Goal: Transaction & Acquisition: Purchase product/service

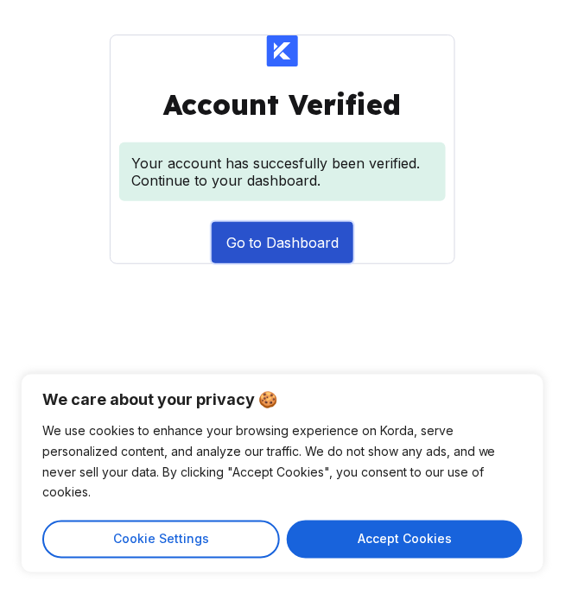
click at [275, 222] on button "Go to Dashboard" at bounding box center [283, 242] width 142 height 41
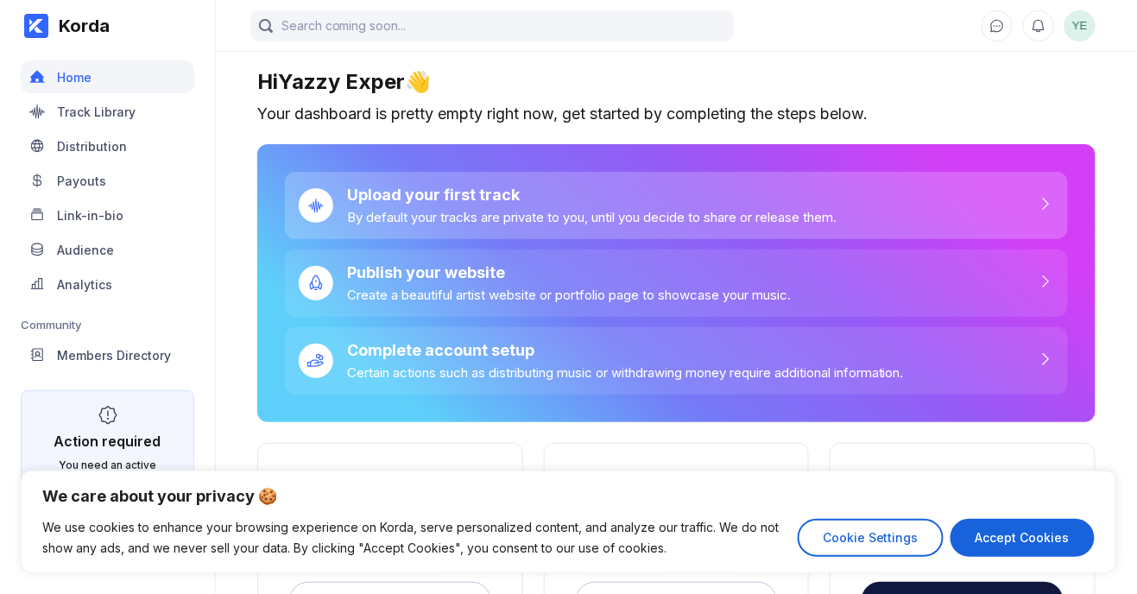
click at [564, 205] on div "Upload your first track By default your tracks are private to you, until you de…" at bounding box center [584, 206] width 503 height 40
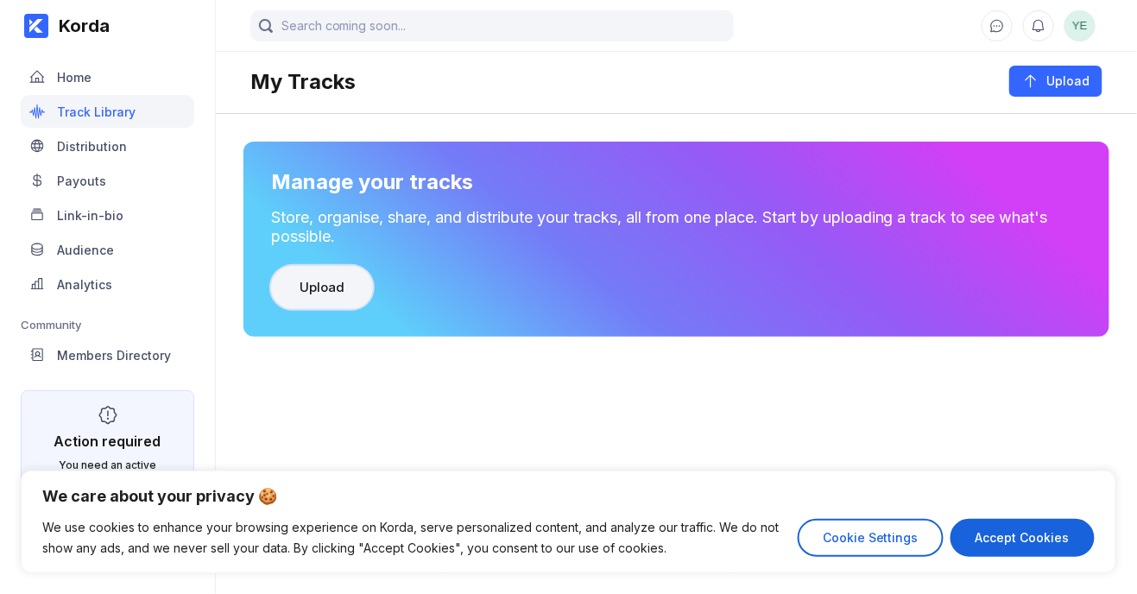
click at [327, 288] on div "Upload" at bounding box center [322, 287] width 45 height 17
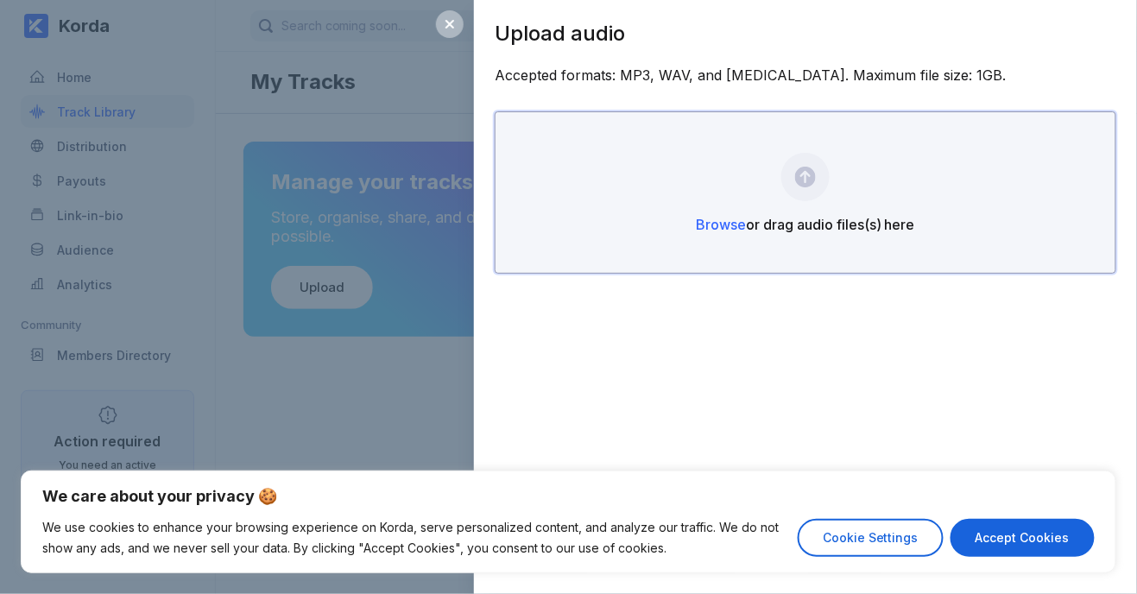
click at [564, 202] on div "Browse or drag audio files(s) here" at bounding box center [806, 192] width 622 height 162
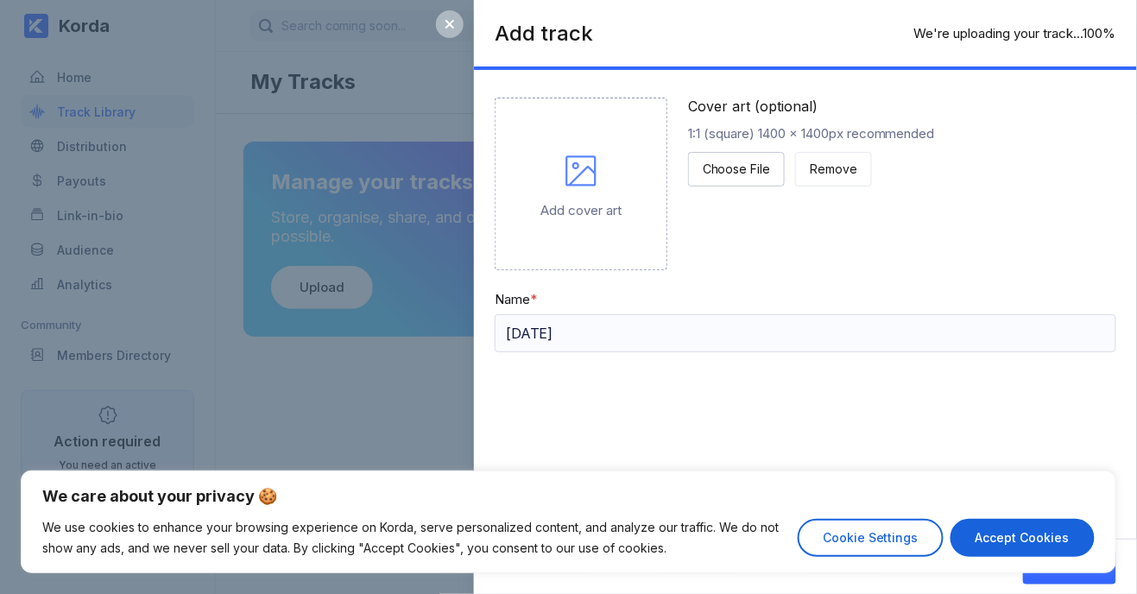
click at [564, 185] on div "Add cover art" at bounding box center [581, 184] width 173 height 173
click at [564, 178] on icon at bounding box center [580, 170] width 41 height 41
click at [564, 186] on div "Add cover art" at bounding box center [581, 184] width 173 height 173
click at [564, 245] on div "Add cover art" at bounding box center [581, 184] width 173 height 173
click at [564, 175] on div "Choose File" at bounding box center [736, 169] width 67 height 17
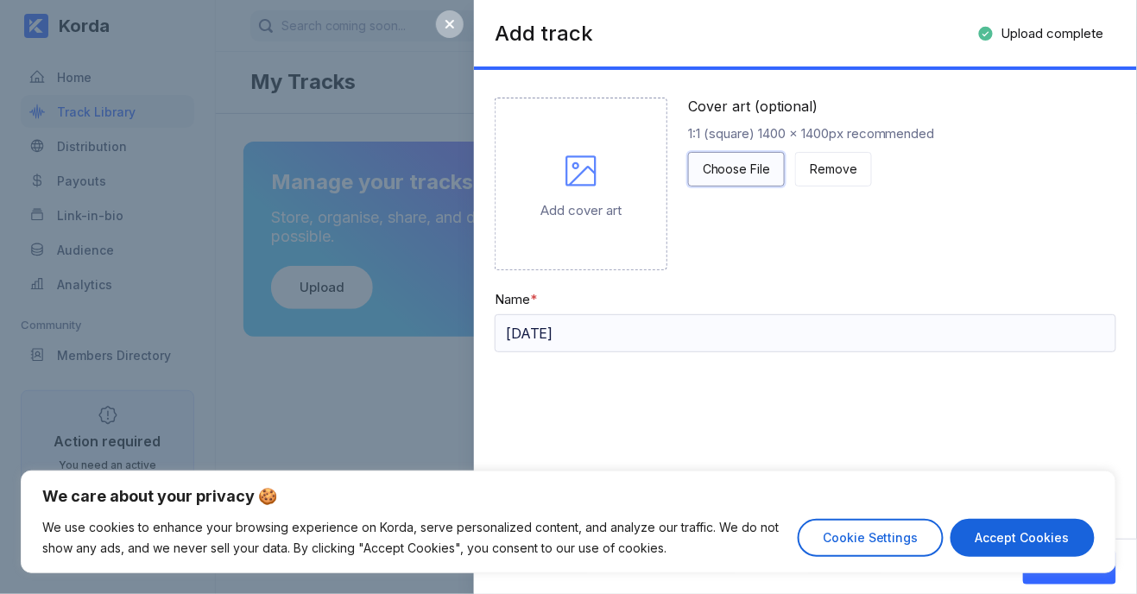
click at [564, 167] on div "Choose File" at bounding box center [736, 169] width 67 height 17
click at [564, 338] on input "[DATE]" at bounding box center [806, 333] width 622 height 38
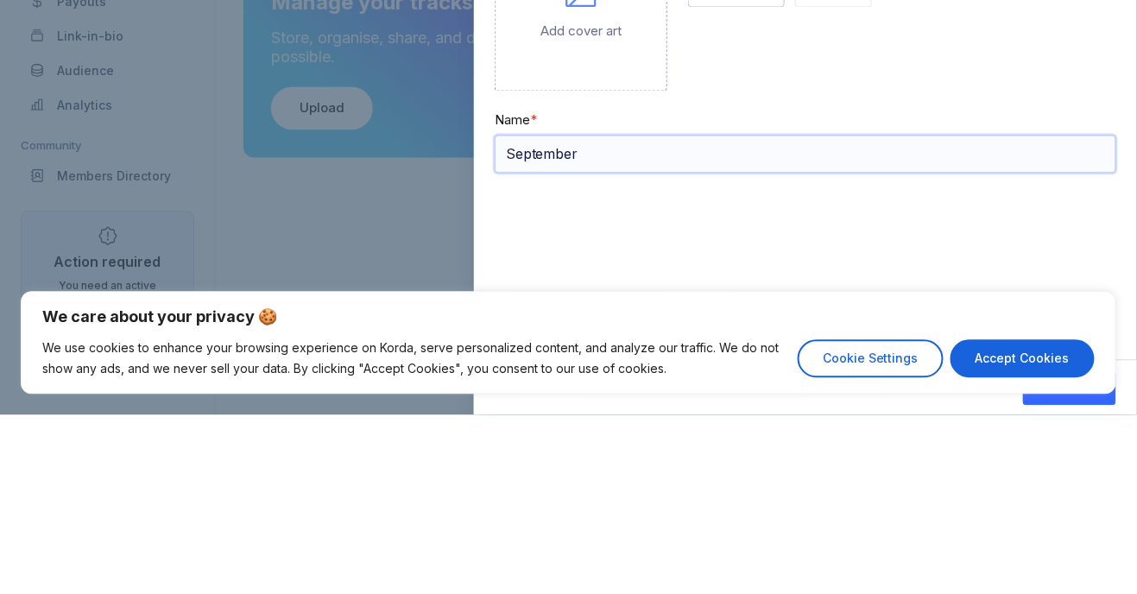
type input "Septembe"
type input "Fu"
click at [564, 550] on button "Add track" at bounding box center [1069, 567] width 93 height 35
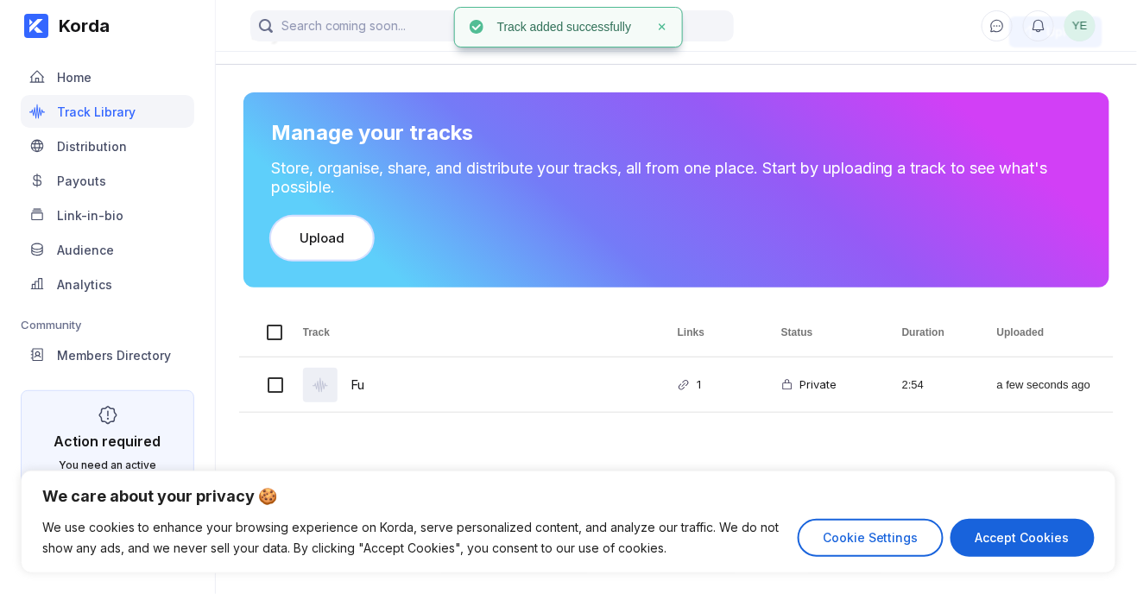
scroll to position [79, 0]
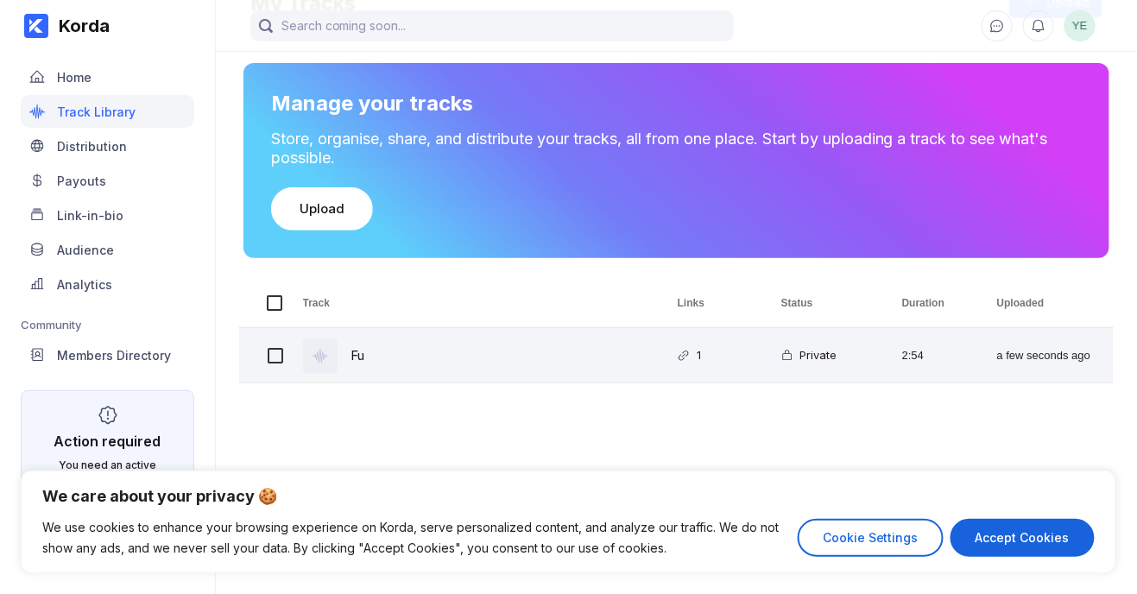
click at [564, 348] on div "Private" at bounding box center [821, 355] width 121 height 54
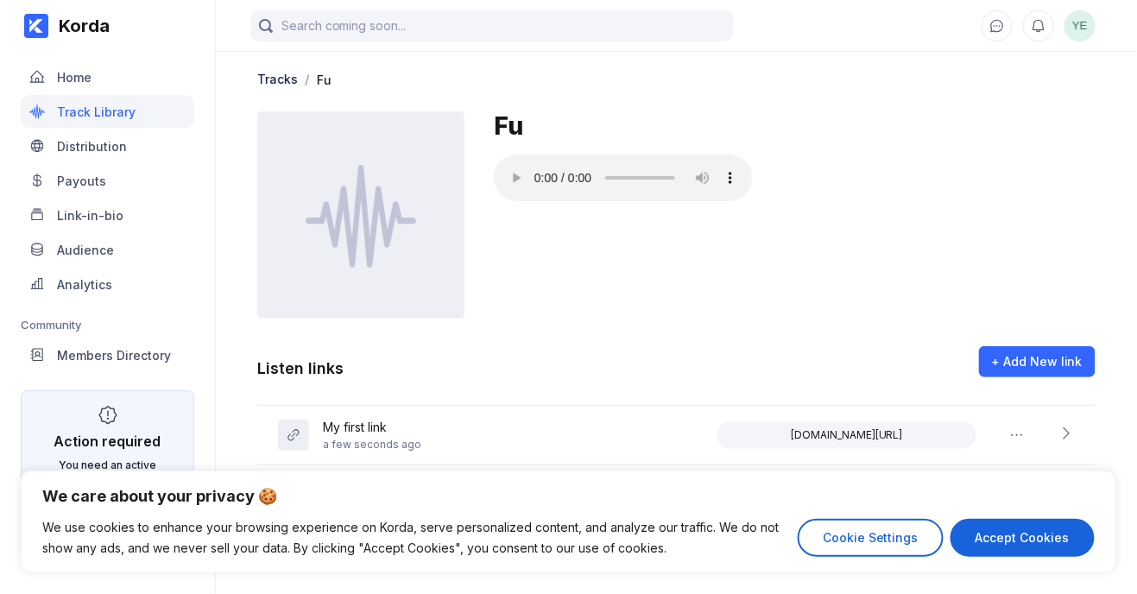
click at [564, 126] on div "Fu" at bounding box center [795, 125] width 602 height 29
click at [298, 111] on div at bounding box center [360, 214] width 207 height 207
click at [564, 450] on div "My first link a few seconds ago [DOMAIN_NAME][URL]" at bounding box center [676, 436] width 838 height 60
click at [564, 107] on div "Tracks / Fu Fu Listen links + Add New link My first link a few seconds ago [DOM…" at bounding box center [676, 360] width 921 height 624
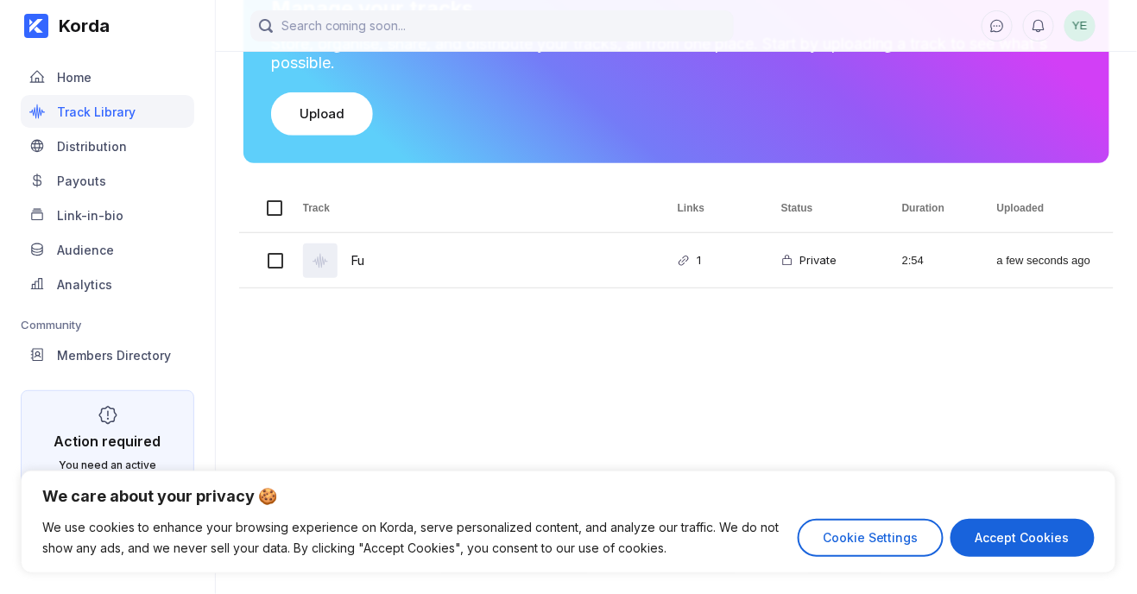
scroll to position [174, 0]
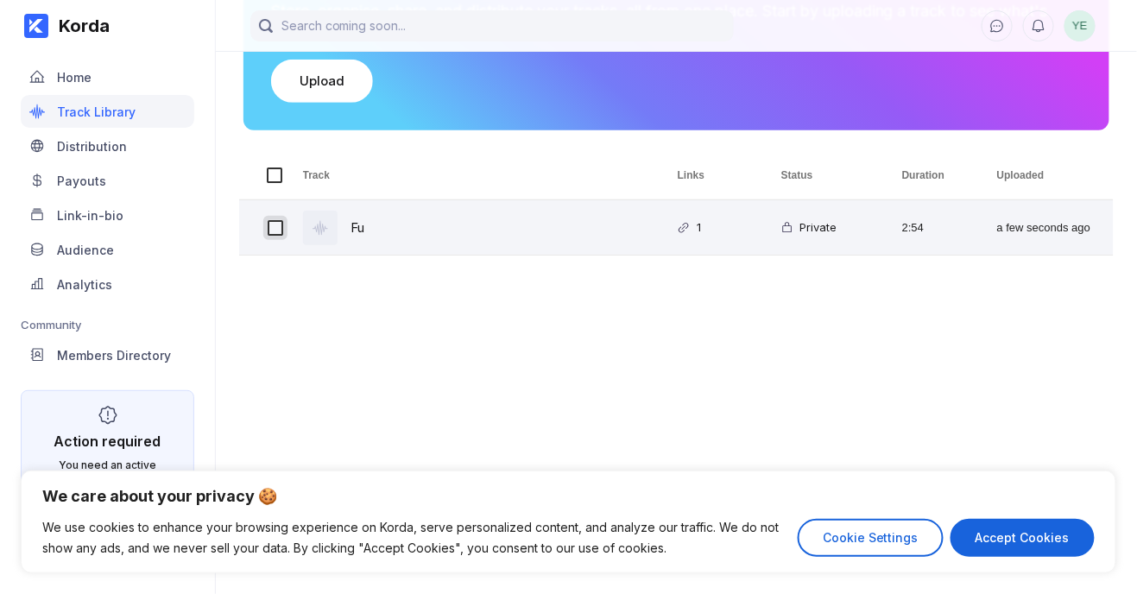
click at [270, 220] on input "Press Space to toggle row selection (unchecked)" at bounding box center [276, 228] width 16 height 16
checkbox input "true"
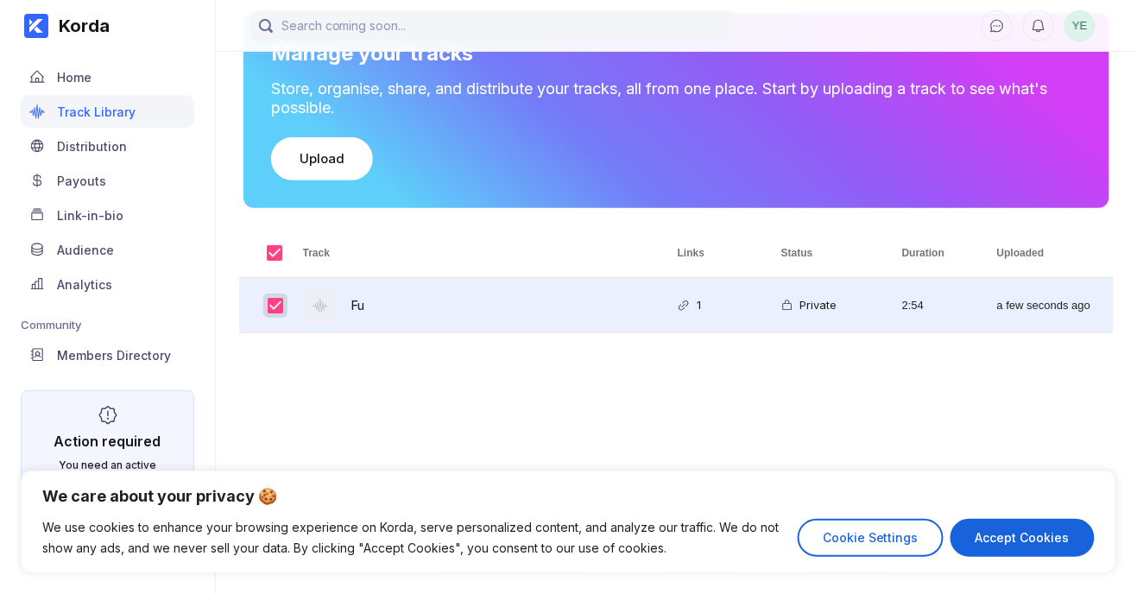
scroll to position [128, 0]
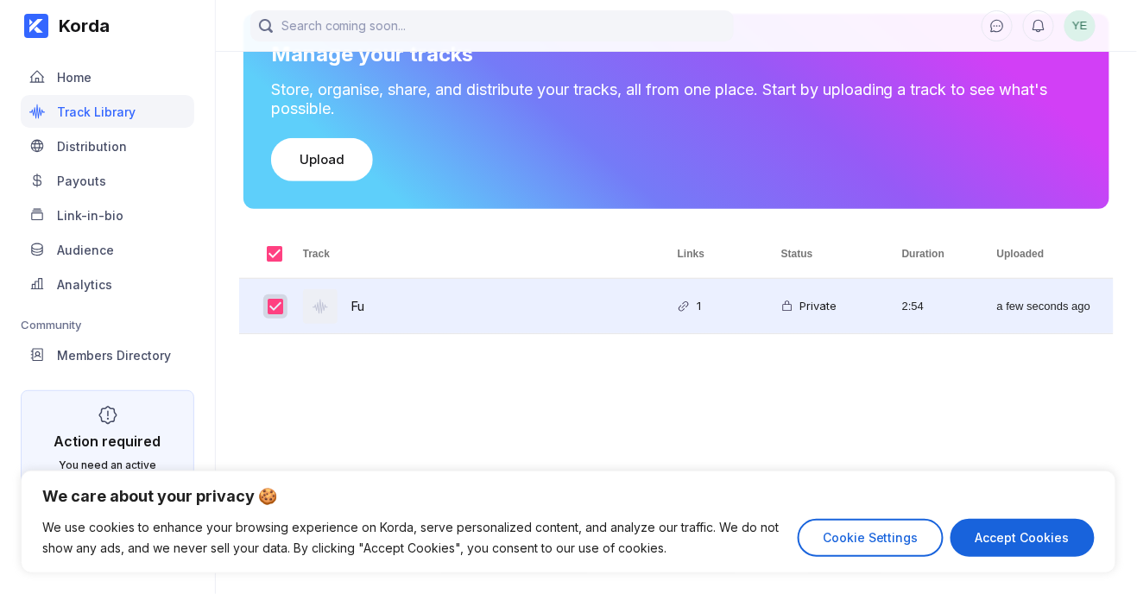
click at [277, 304] on input "Press Space to toggle row selection (checked)" at bounding box center [276, 307] width 16 height 16
checkbox input "false"
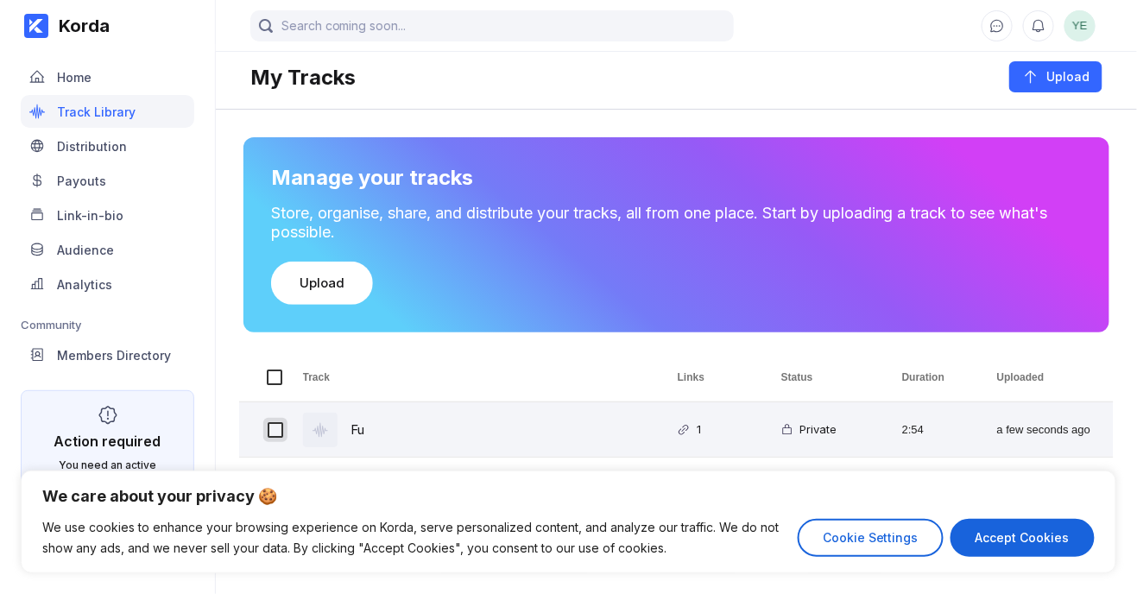
scroll to position [0, 0]
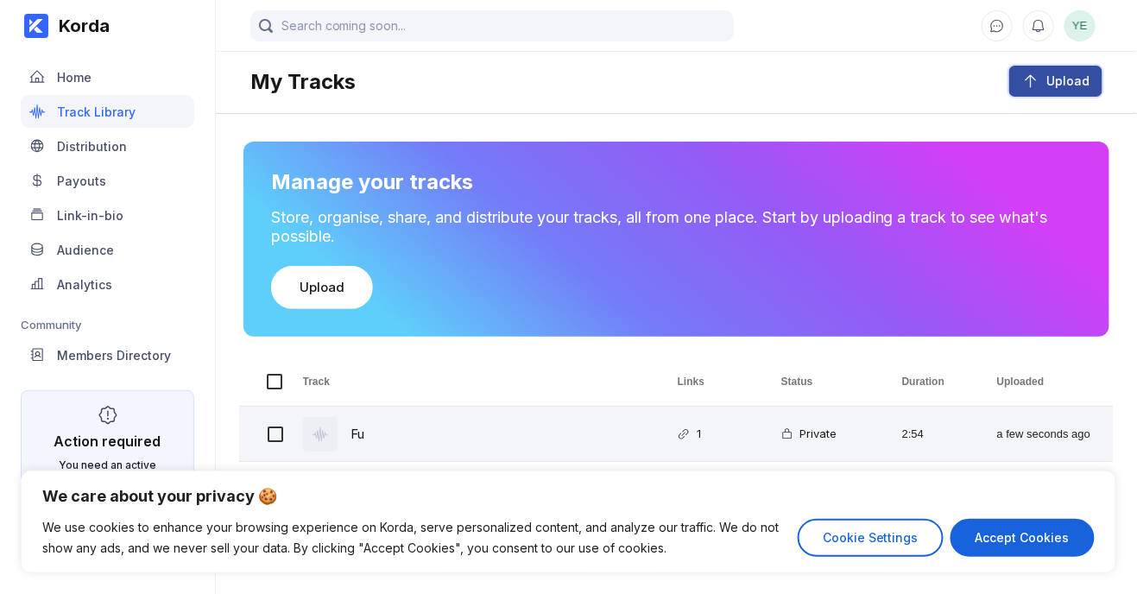
click at [564, 85] on div "Upload" at bounding box center [1064, 81] width 50 height 17
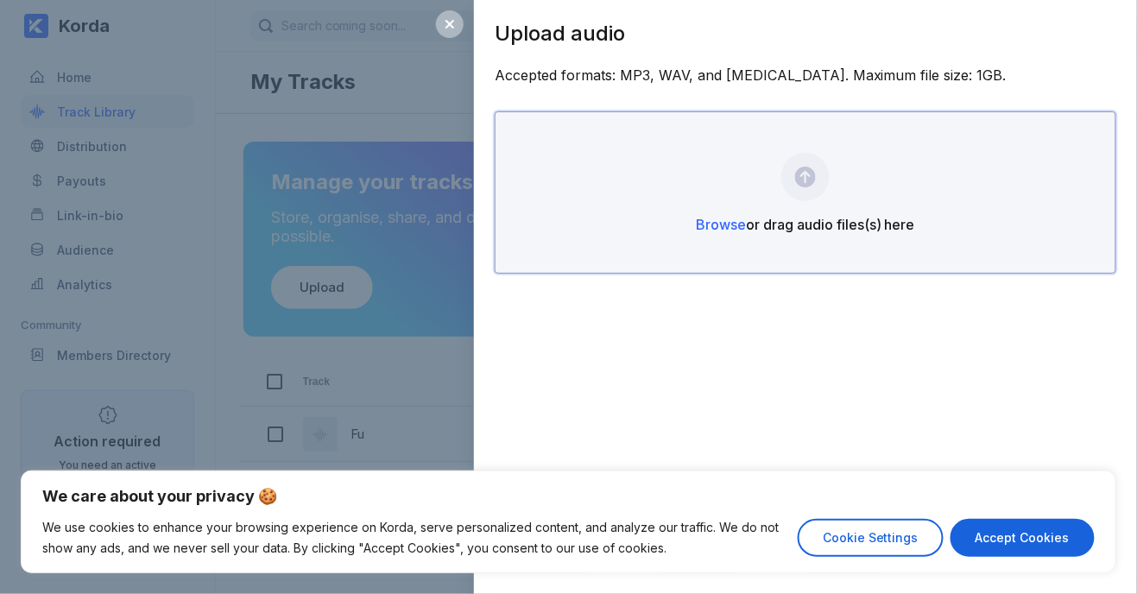
click at [564, 186] on div "Browse or drag audio files(s) here" at bounding box center [806, 192] width 622 height 162
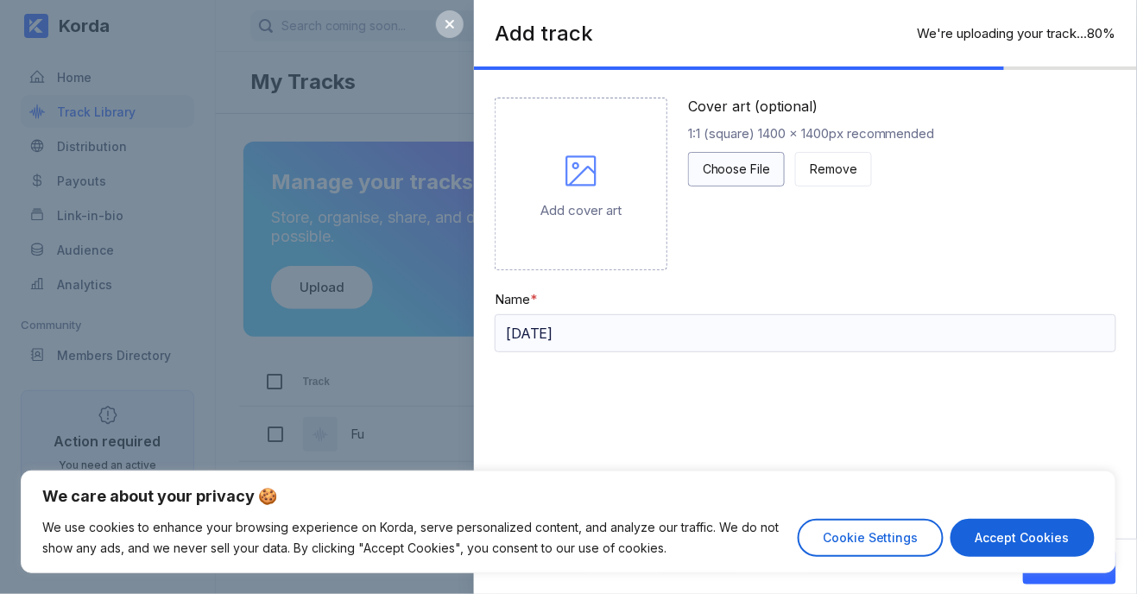
click at [564, 161] on div "Choose File" at bounding box center [736, 169] width 67 height 17
click at [564, 170] on div "Choose File" at bounding box center [736, 169] width 67 height 17
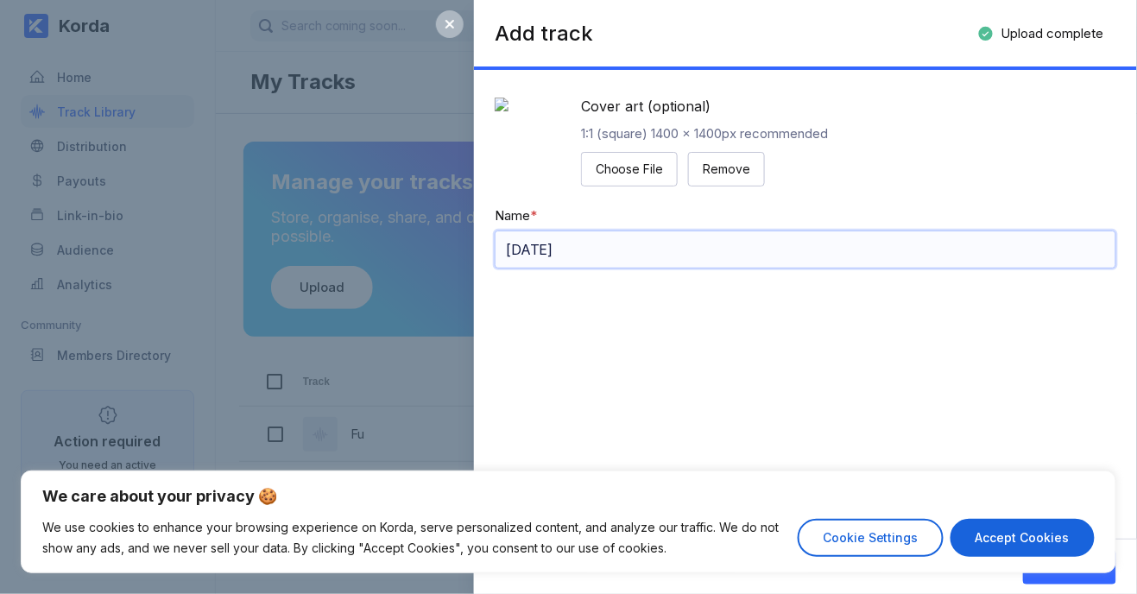
click at [564, 268] on input "[DATE]" at bounding box center [806, 249] width 622 height 38
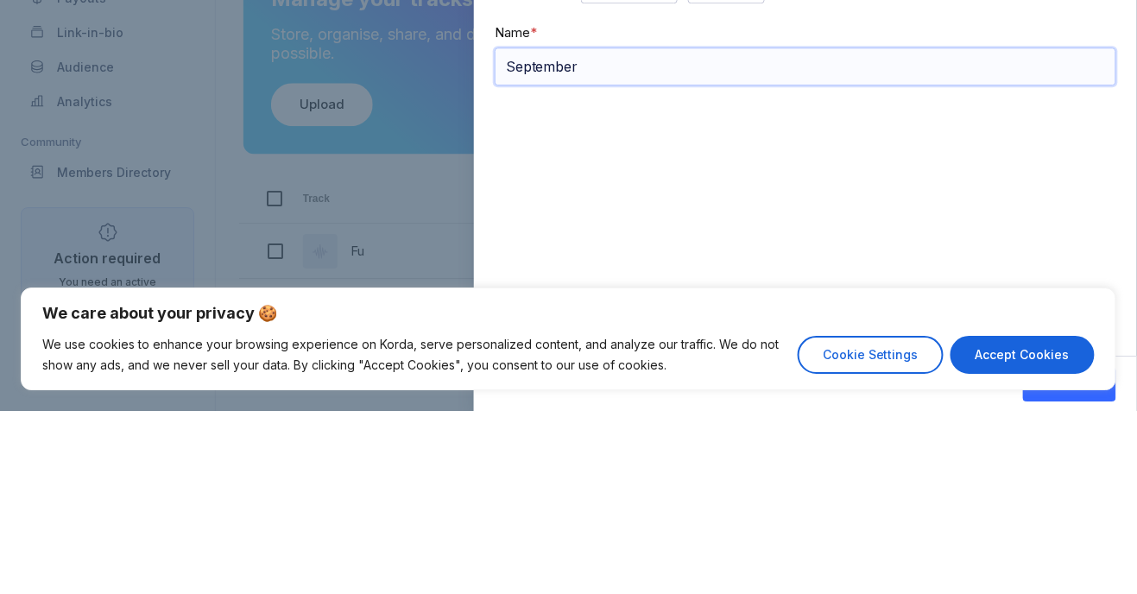
type input "Septembe"
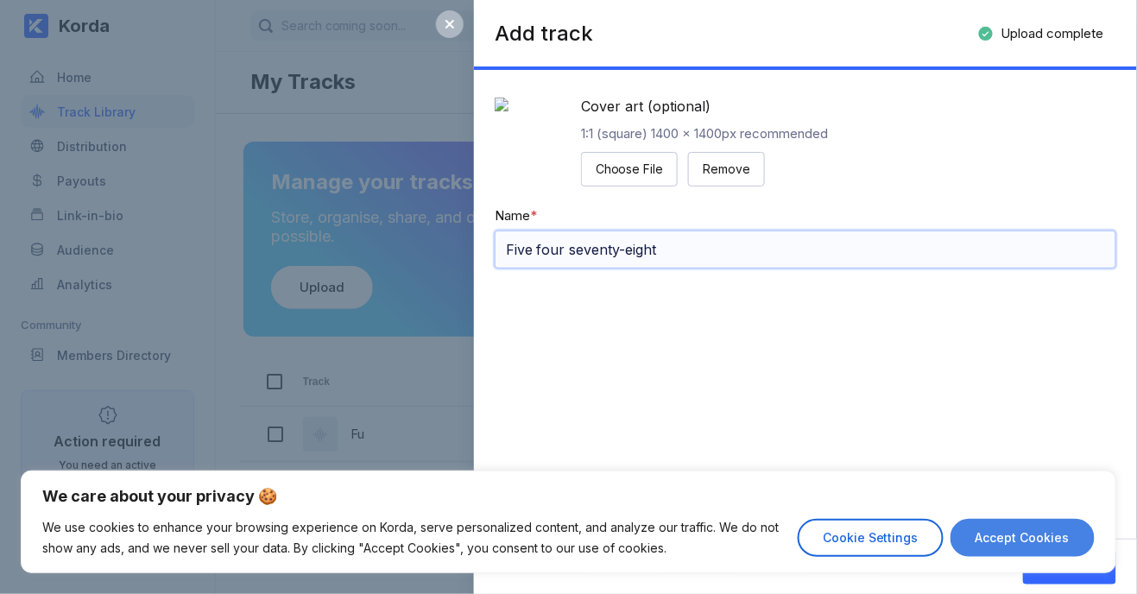
type input "Five four seventy-eight"
click at [564, 534] on button "Accept Cookies" at bounding box center [1022, 538] width 144 height 38
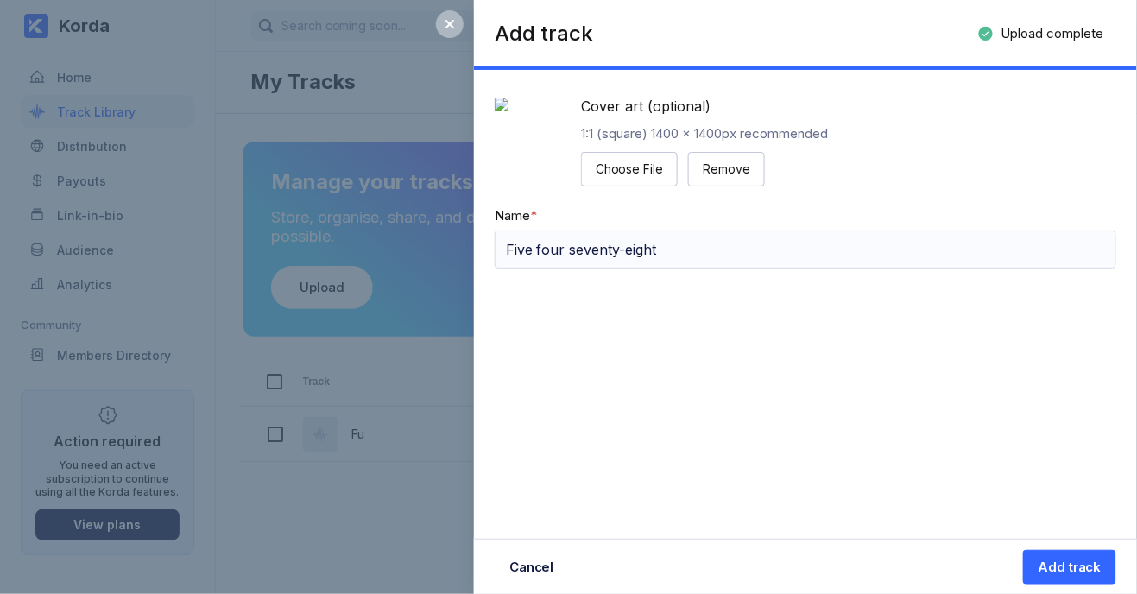
checkbox input "true"
click at [564, 268] on input "Five four seventy-eight" at bounding box center [806, 249] width 622 height 38
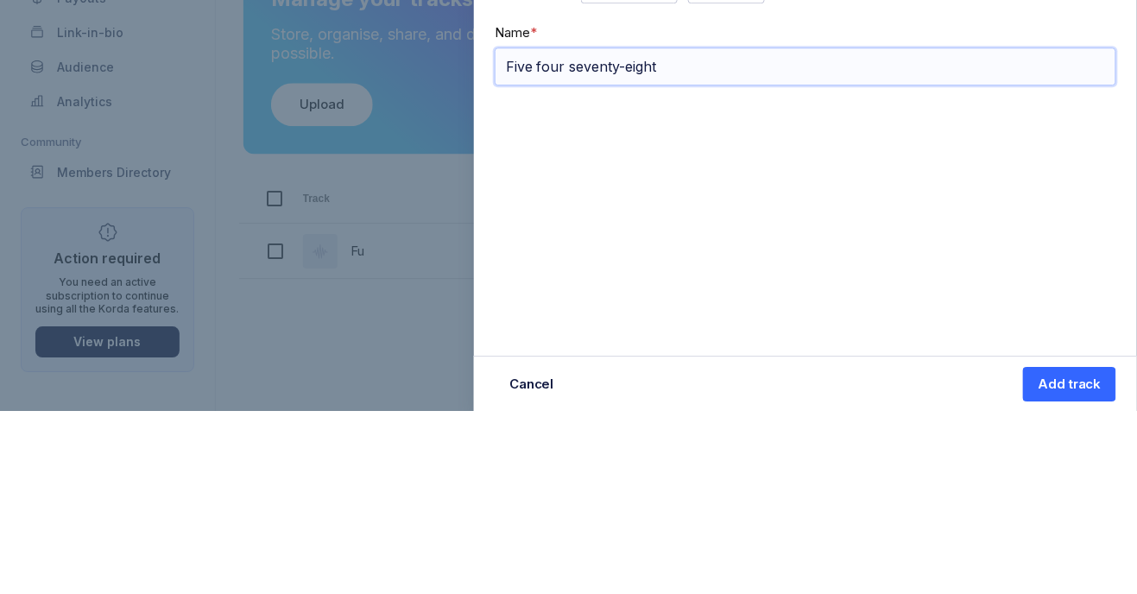
click at [564, 550] on button "Add track" at bounding box center [1069, 567] width 93 height 35
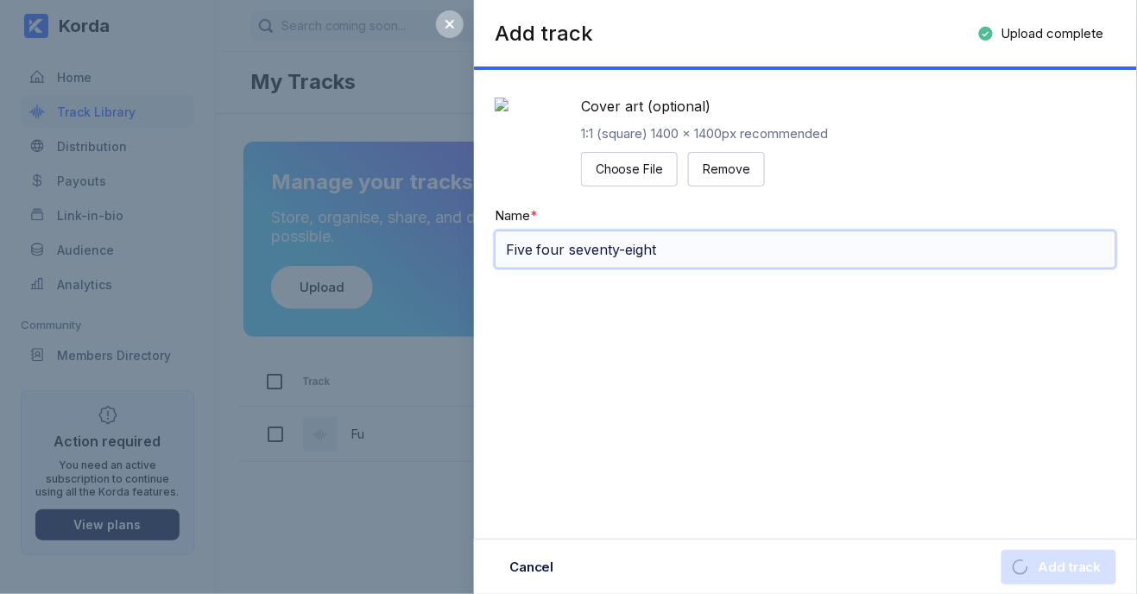
click at [564, 268] on input "Five four seventy-eight" at bounding box center [806, 249] width 622 height 38
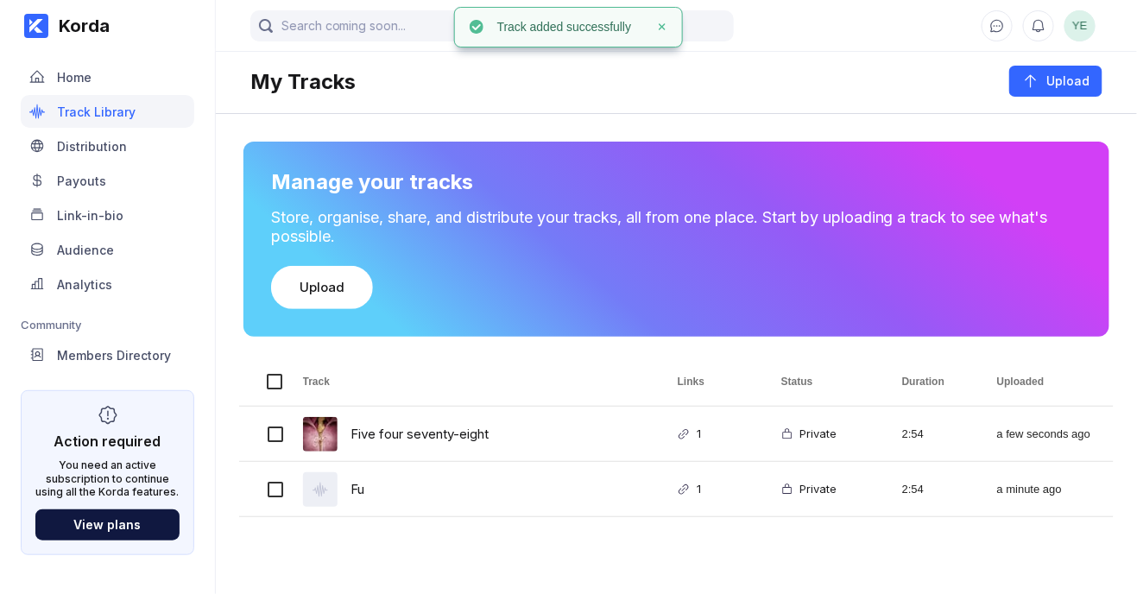
click at [269, 403] on div at bounding box center [263, 381] width 48 height 48
click at [277, 426] on input "Press Space to toggle row selection (unchecked)" at bounding box center [276, 434] width 16 height 16
checkbox input "true"
checkbox input "false"
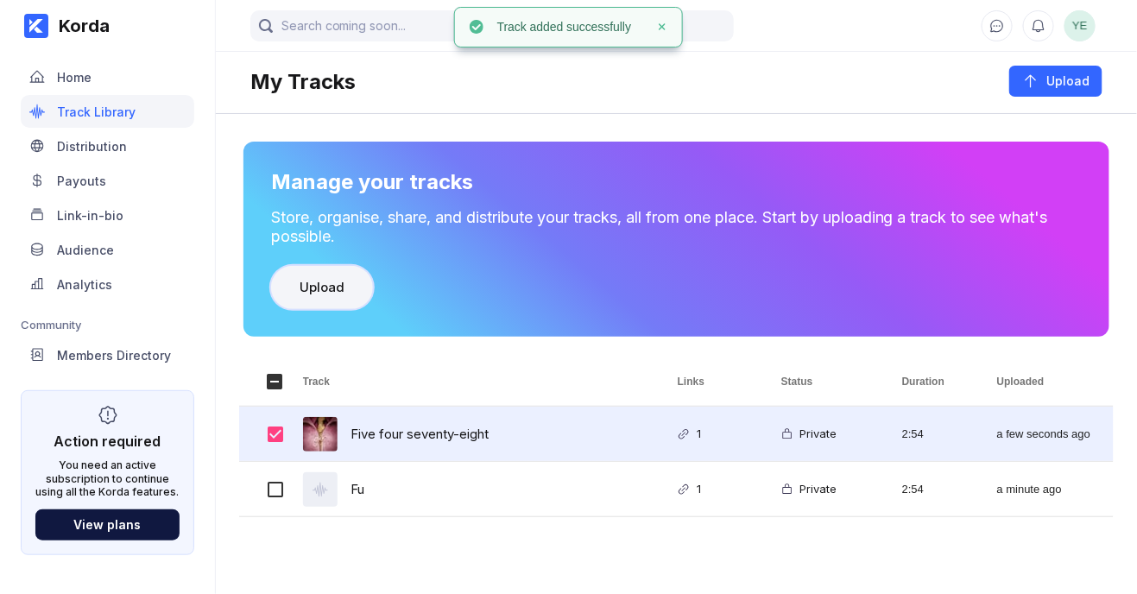
click at [306, 267] on button "Upload" at bounding box center [322, 287] width 102 height 43
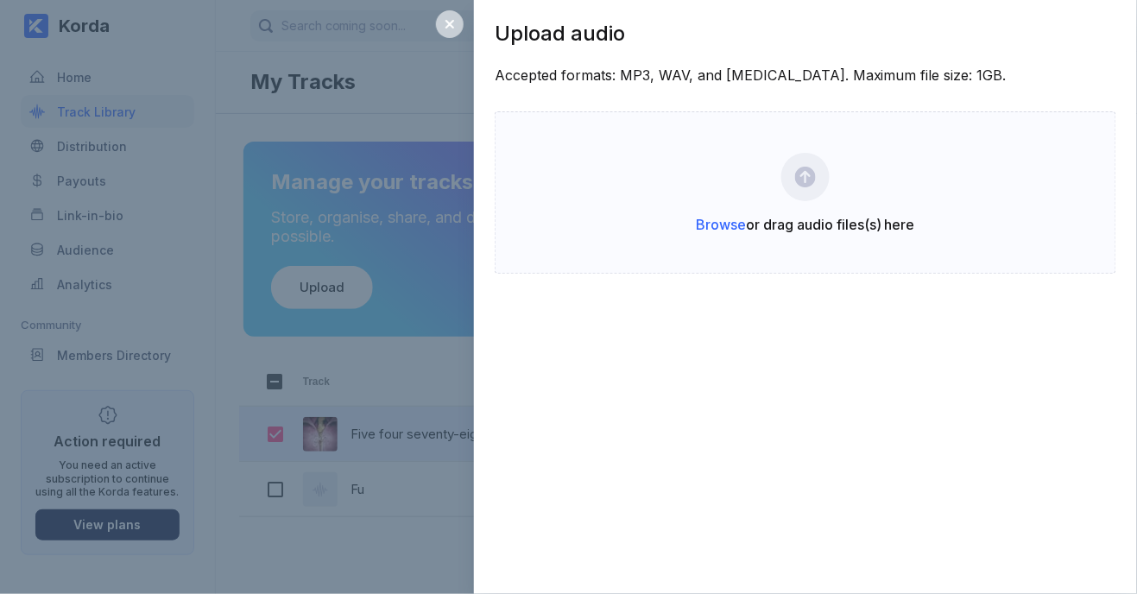
click at [449, 25] on icon at bounding box center [449, 24] width 9 height 9
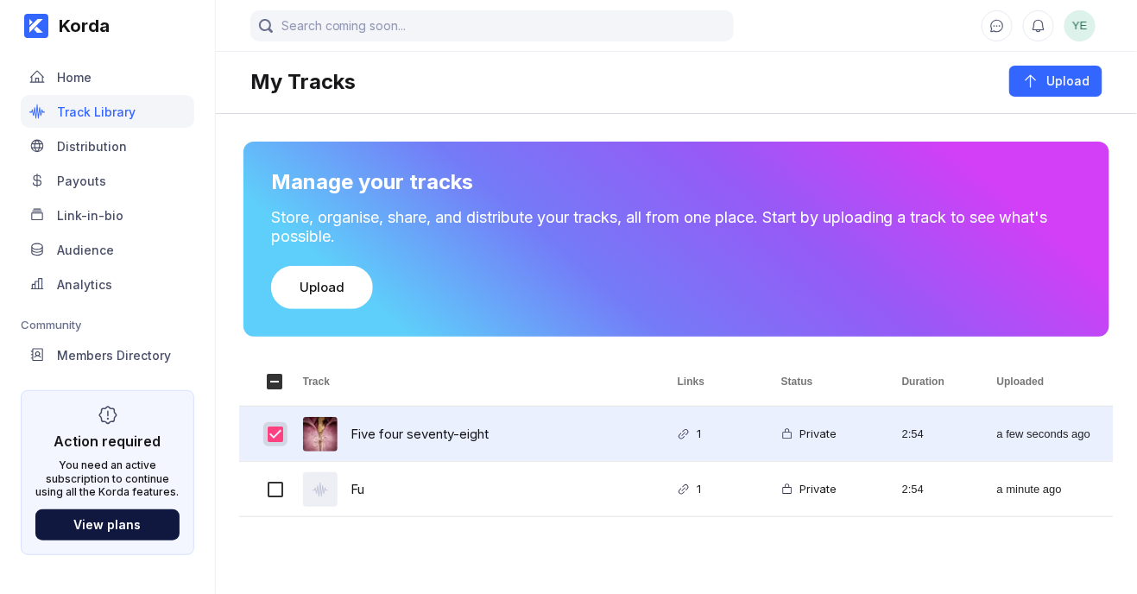
click at [277, 433] on input "Press Space to toggle row selection (checked)" at bounding box center [276, 434] width 16 height 16
checkbox input "false"
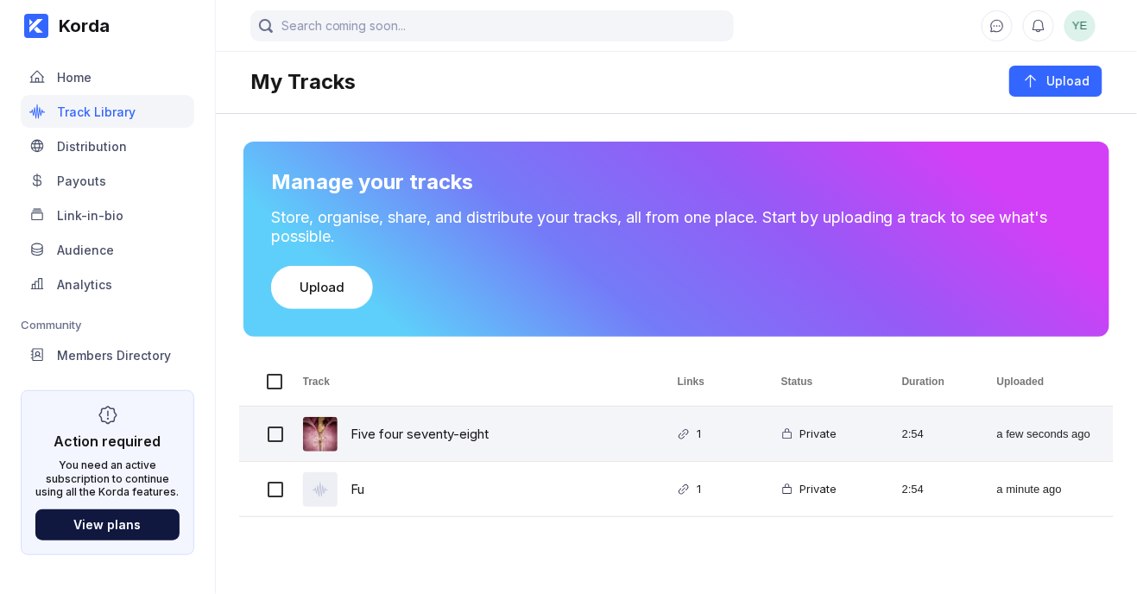
click at [564, 427] on div "Private" at bounding box center [821, 434] width 121 height 54
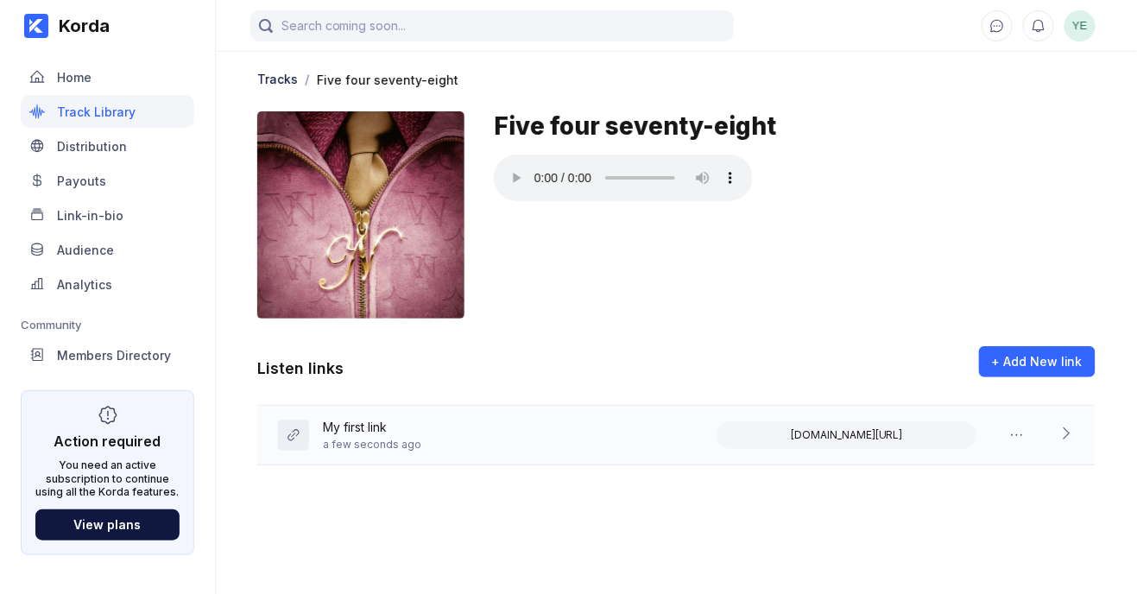
click at [564, 430] on div "My first link a few seconds ago [DOMAIN_NAME][URL]" at bounding box center [676, 436] width 838 height 60
click at [564, 408] on div "My first link a few seconds ago [DOMAIN_NAME][URL]" at bounding box center [676, 435] width 838 height 59
click at [564, 314] on div "Five four seventy-eight" at bounding box center [795, 214] width 602 height 207
click at [564, 24] on icon at bounding box center [997, 25] width 13 height 13
click at [45, 66] on div "Home" at bounding box center [108, 76] width 174 height 33
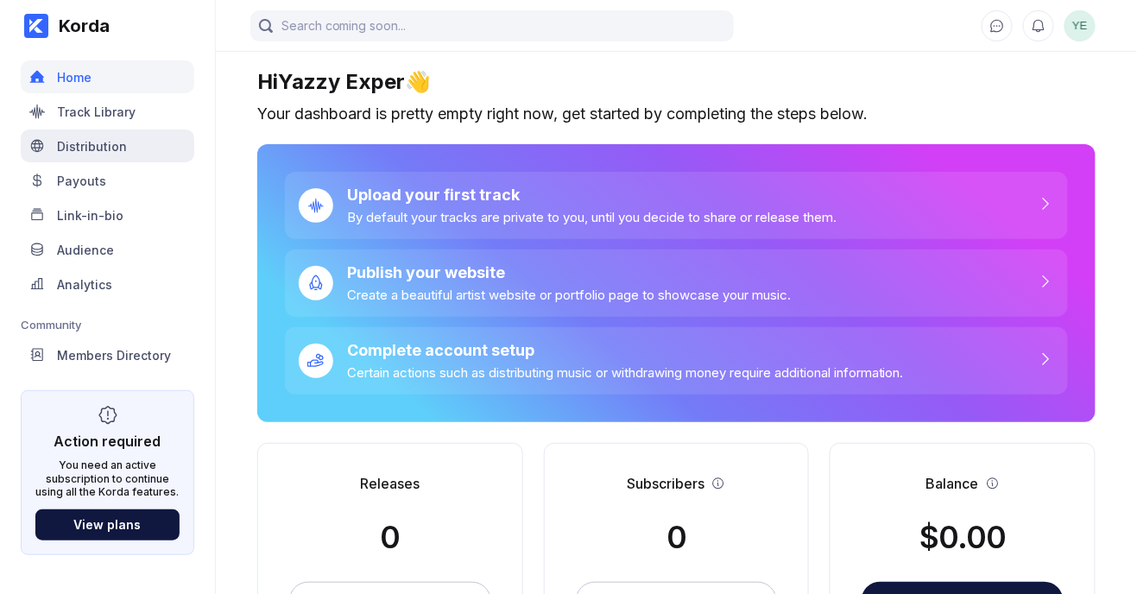
click at [63, 139] on div "Distribution" at bounding box center [92, 146] width 70 height 15
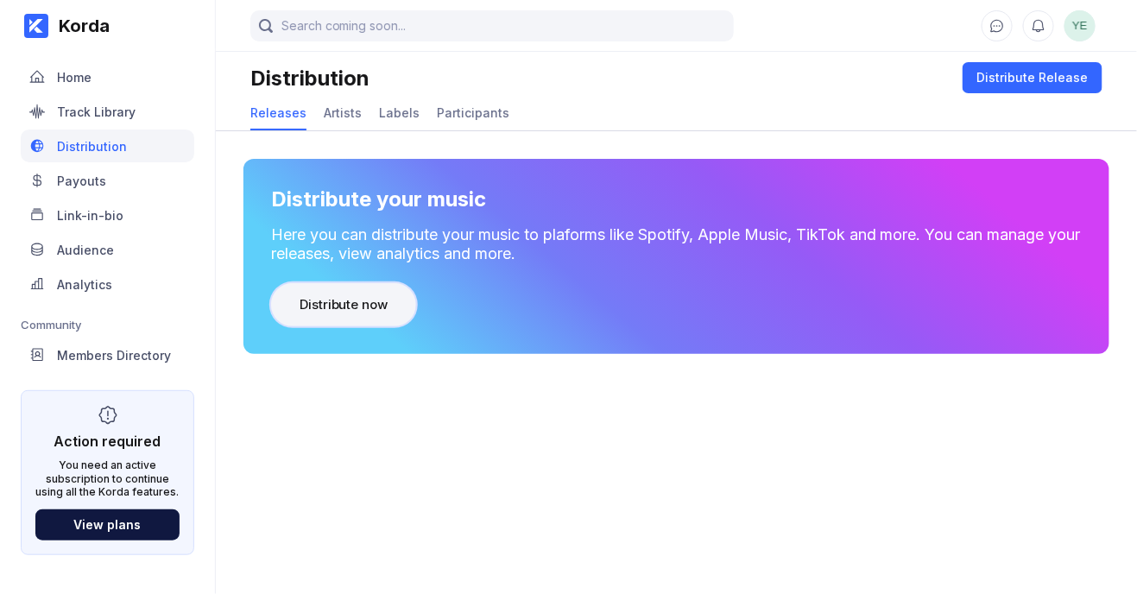
click at [383, 284] on button "Distribute now" at bounding box center [343, 304] width 145 height 43
click at [338, 106] on div "Artists" at bounding box center [343, 112] width 38 height 15
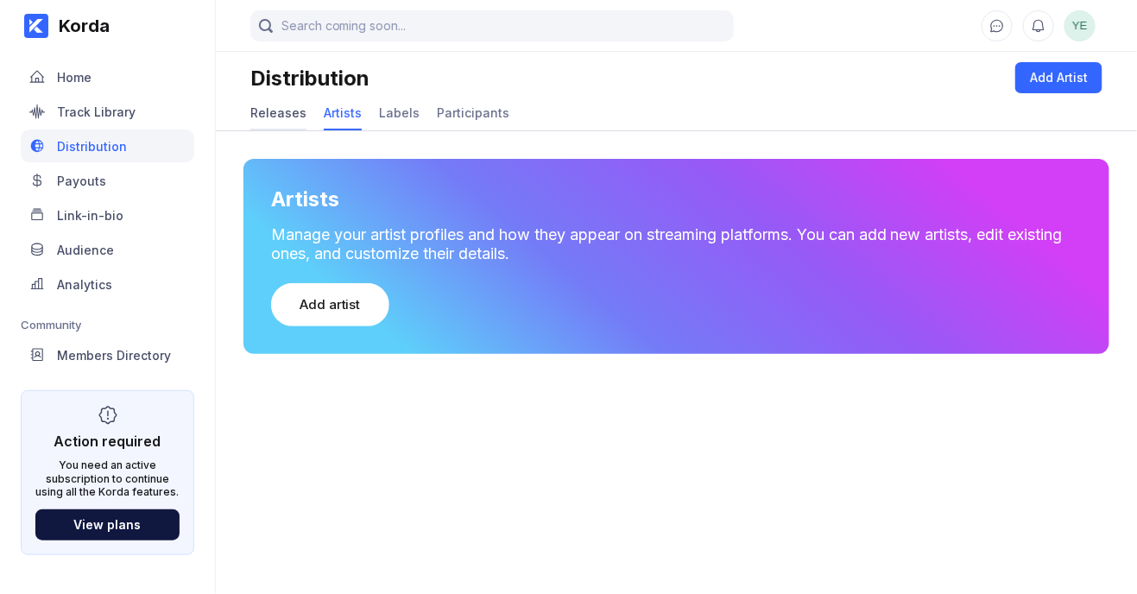
click at [276, 99] on div "Releases" at bounding box center [278, 114] width 56 height 34
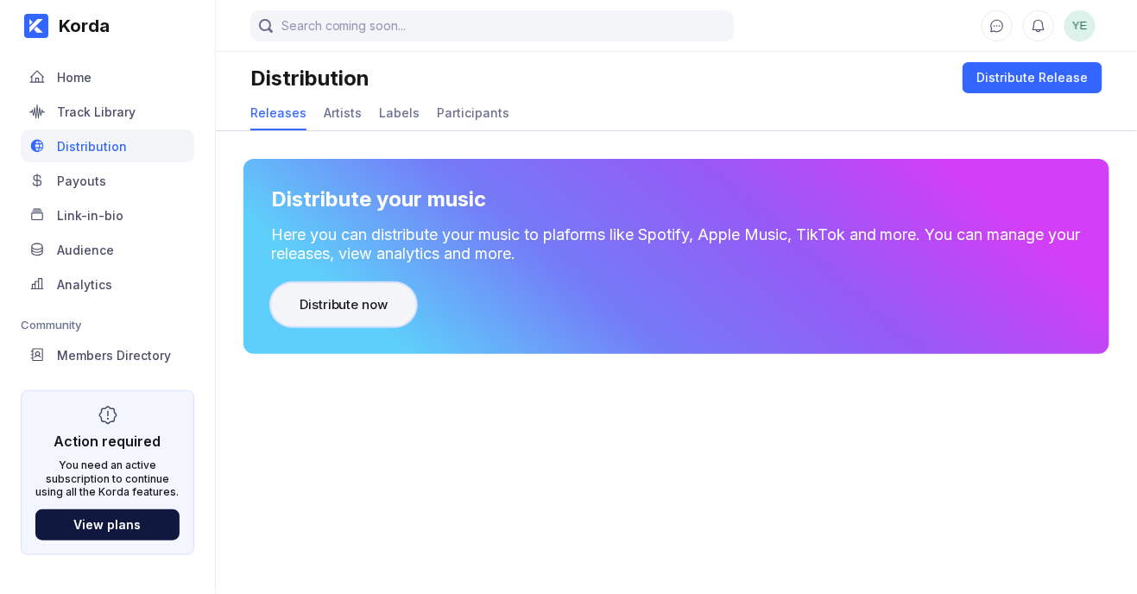
click at [297, 294] on button "Distribute now" at bounding box center [343, 304] width 145 height 43
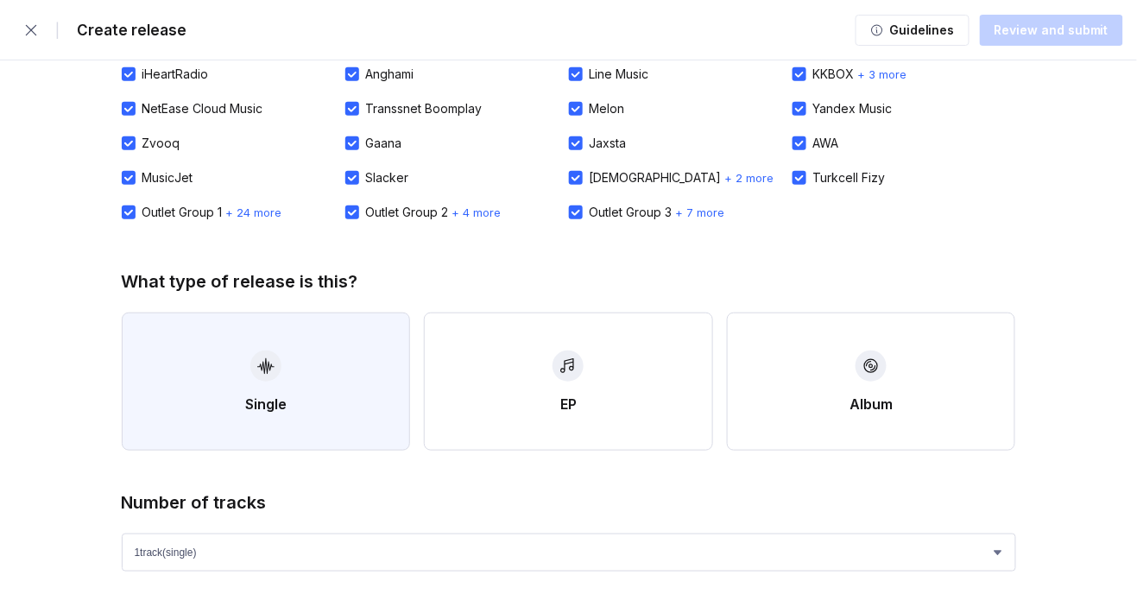
click at [205, 349] on button "Single" at bounding box center [266, 382] width 289 height 138
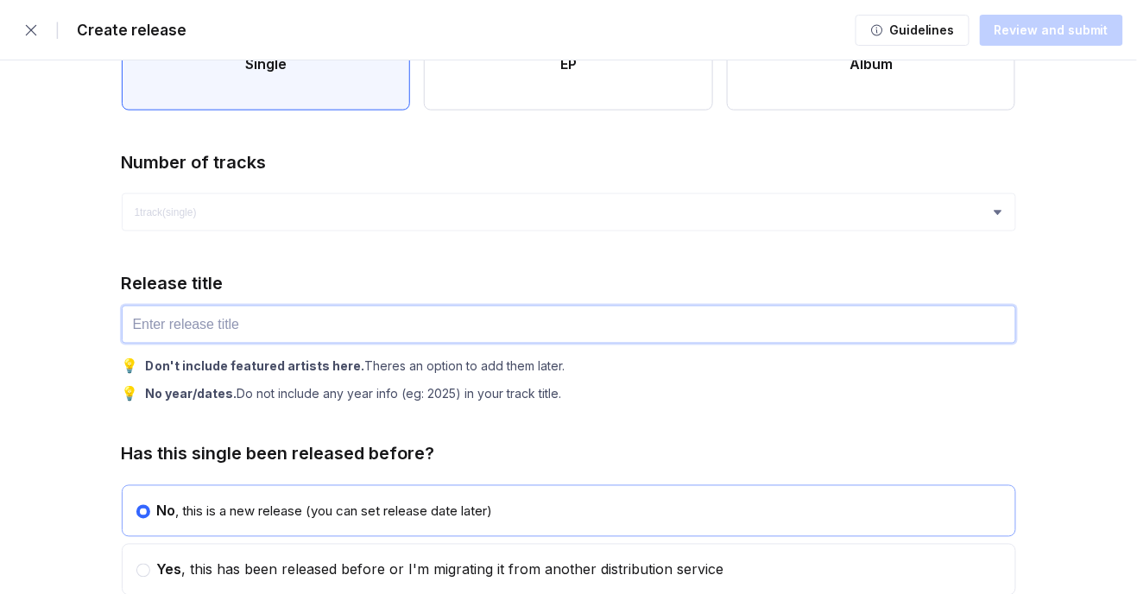
click at [564, 315] on input "text" at bounding box center [569, 325] width 894 height 38
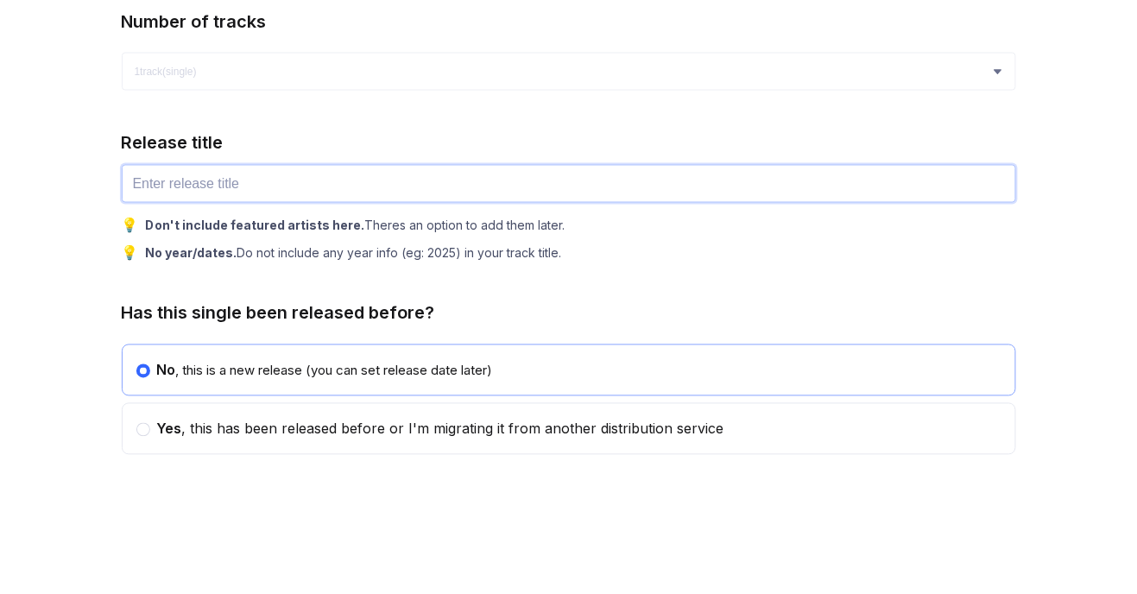
scroll to position [551, 0]
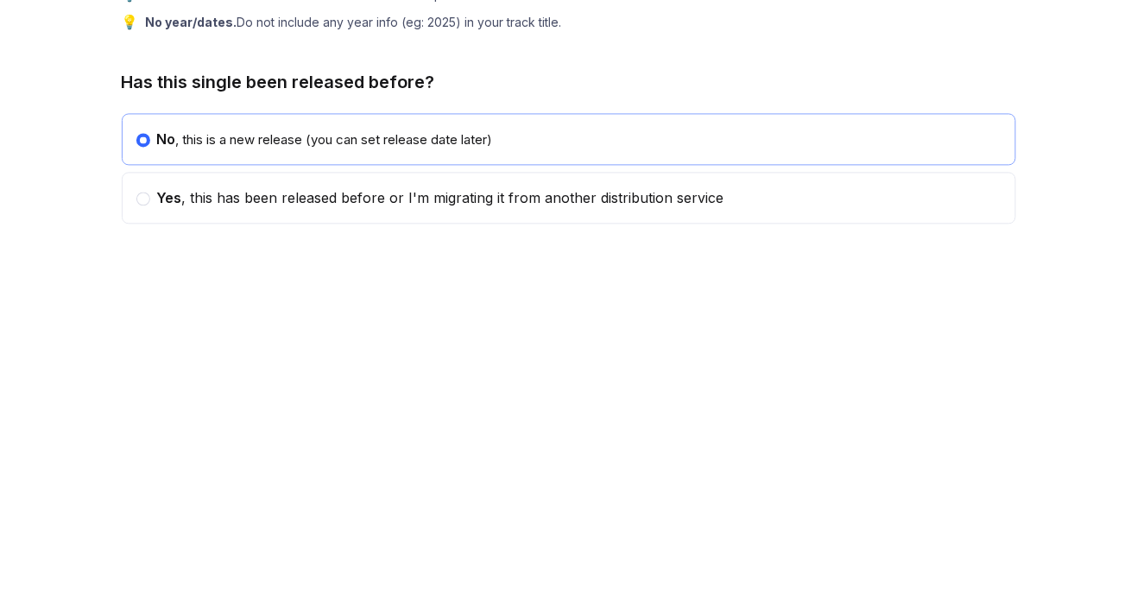
type input "Five four seventy-eight"
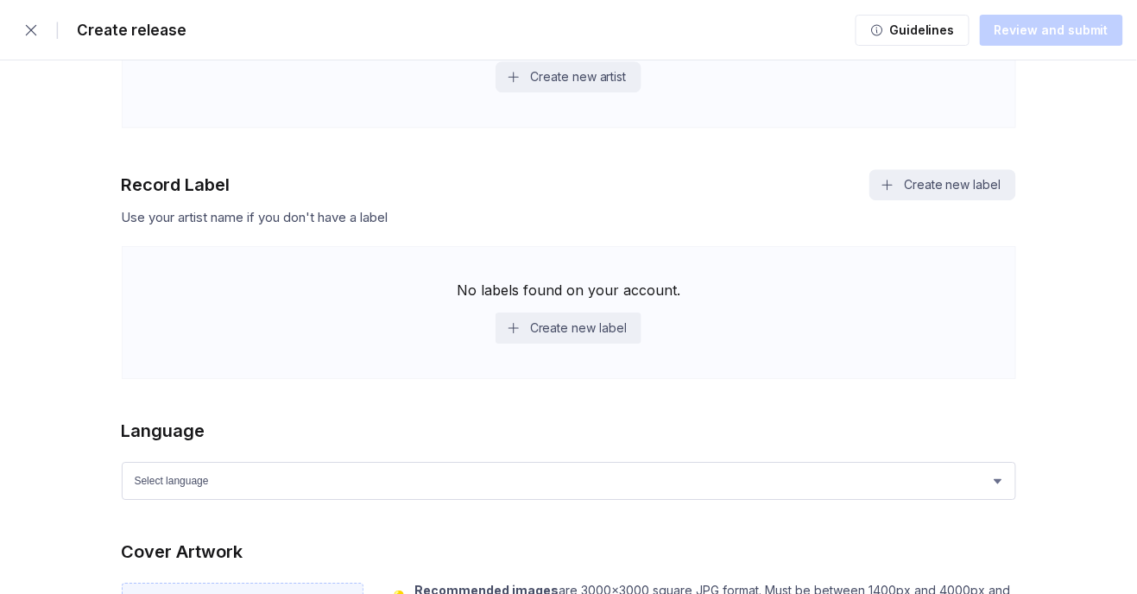
scroll to position [1285, 0]
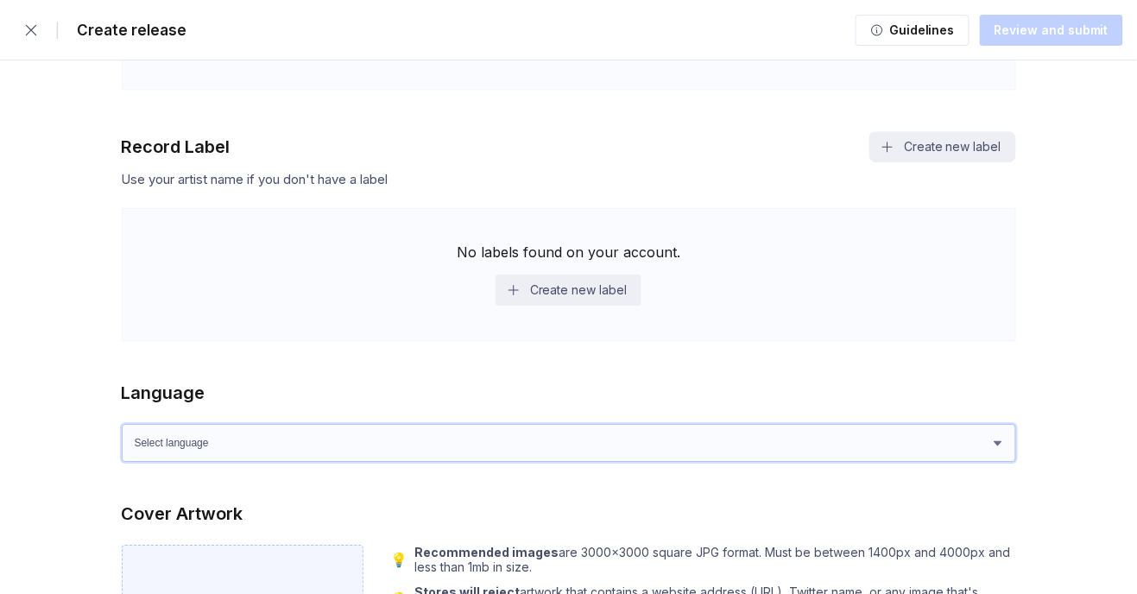
click at [564, 434] on select "Select language Afrikaans Akan Albanian Amharic Arabic Armenian Assamese Azerba…" at bounding box center [569, 443] width 894 height 38
select select "en"
click at [122, 424] on select "Select language Afrikaans Akan Albanian Amharic Arabic Armenian Assamese Azerba…" at bounding box center [569, 443] width 894 height 38
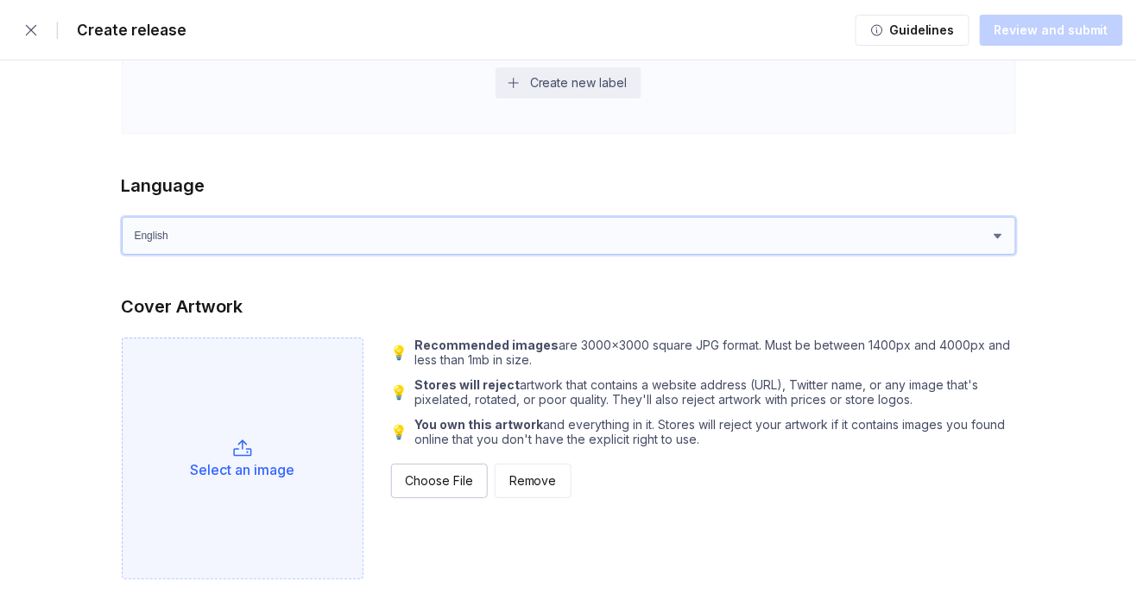
scroll to position [1497, 0]
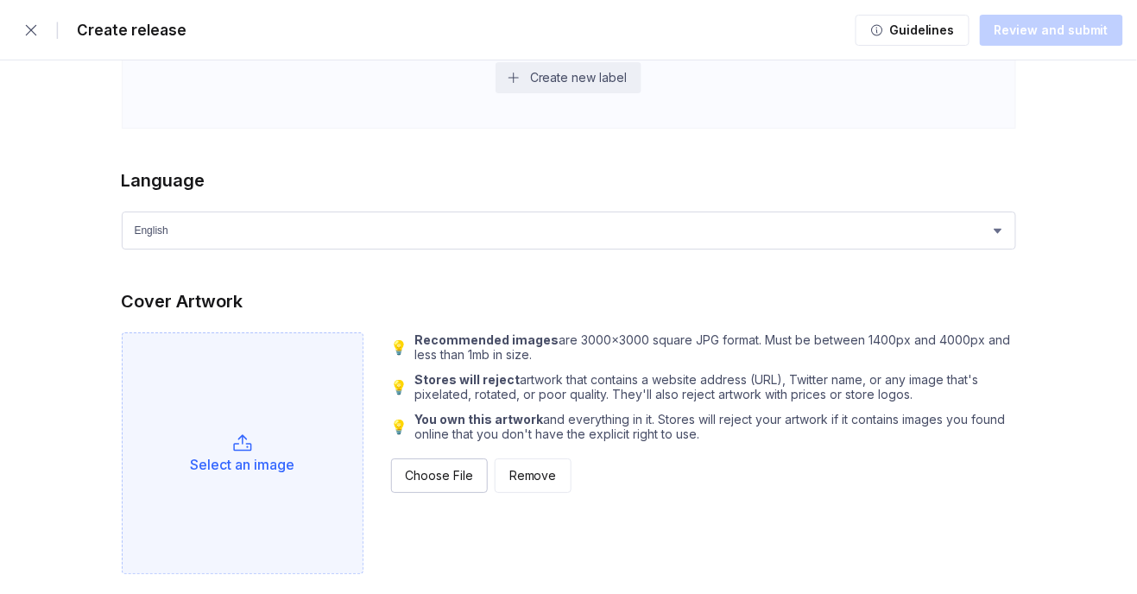
click at [329, 395] on div "Select an image" at bounding box center [243, 453] width 242 height 242
click at [455, 460] on button "Choose File" at bounding box center [439, 475] width 97 height 35
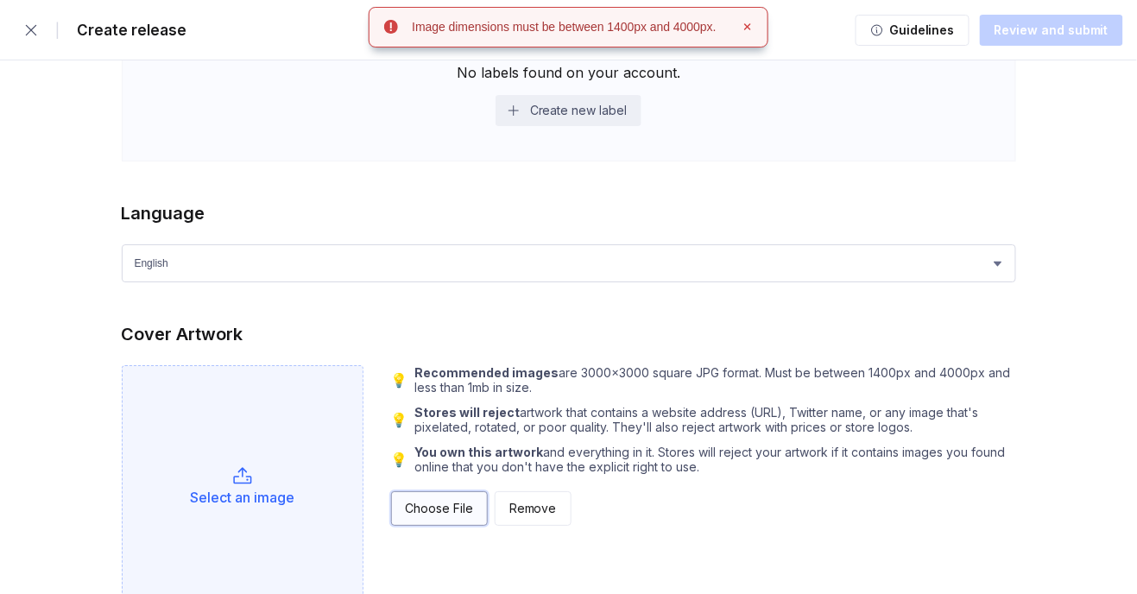
scroll to position [1464, 0]
click at [458, 500] on div "Choose File" at bounding box center [439, 508] width 67 height 17
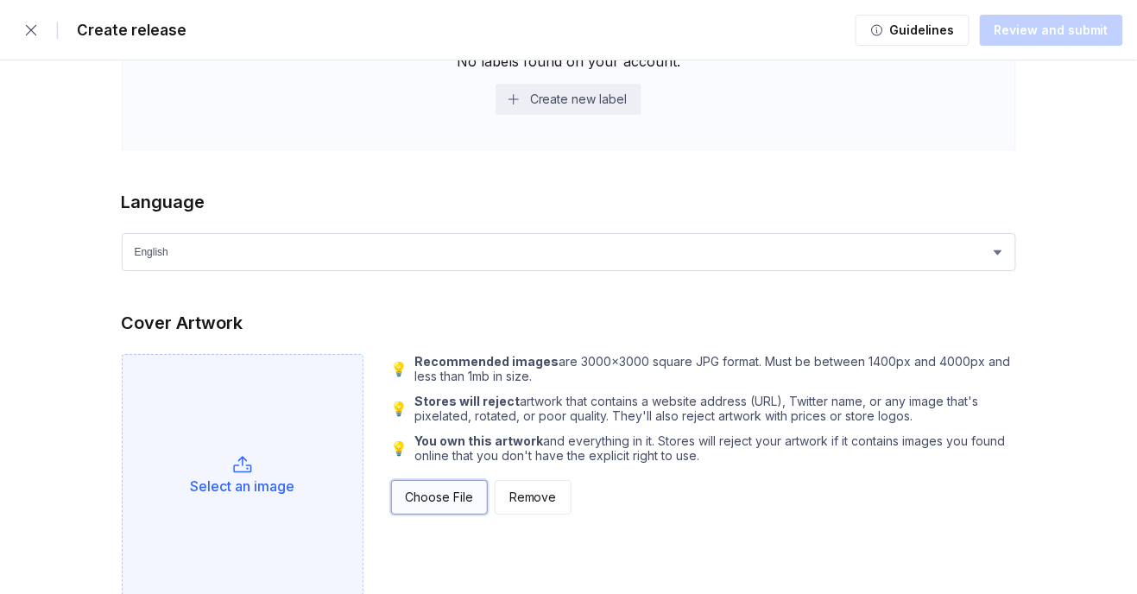
scroll to position [1519, 0]
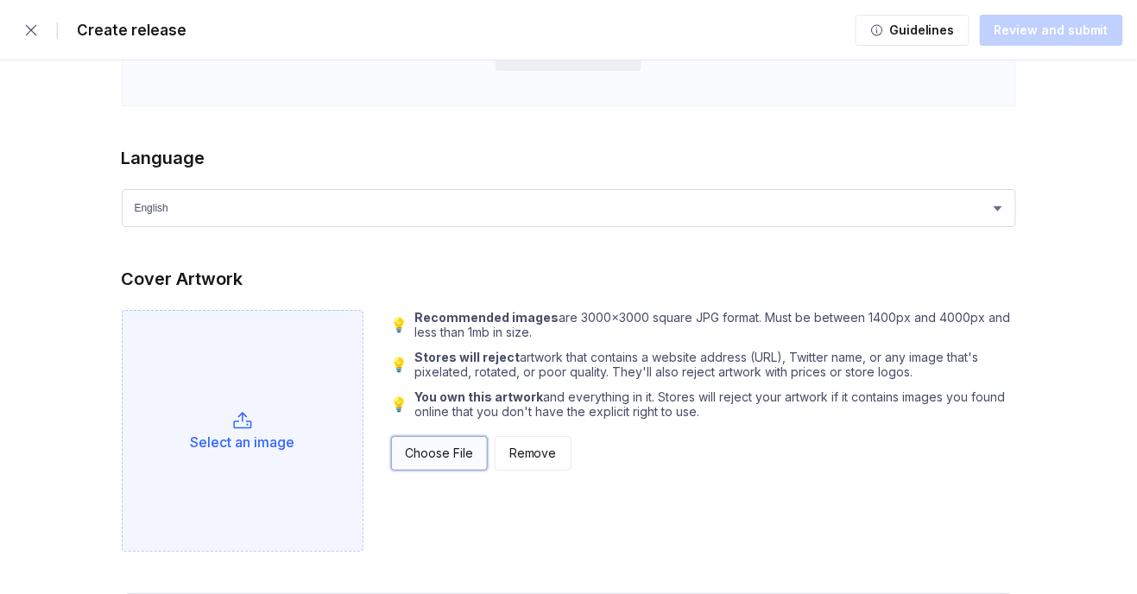
click at [421, 448] on div "Choose File" at bounding box center [439, 453] width 67 height 17
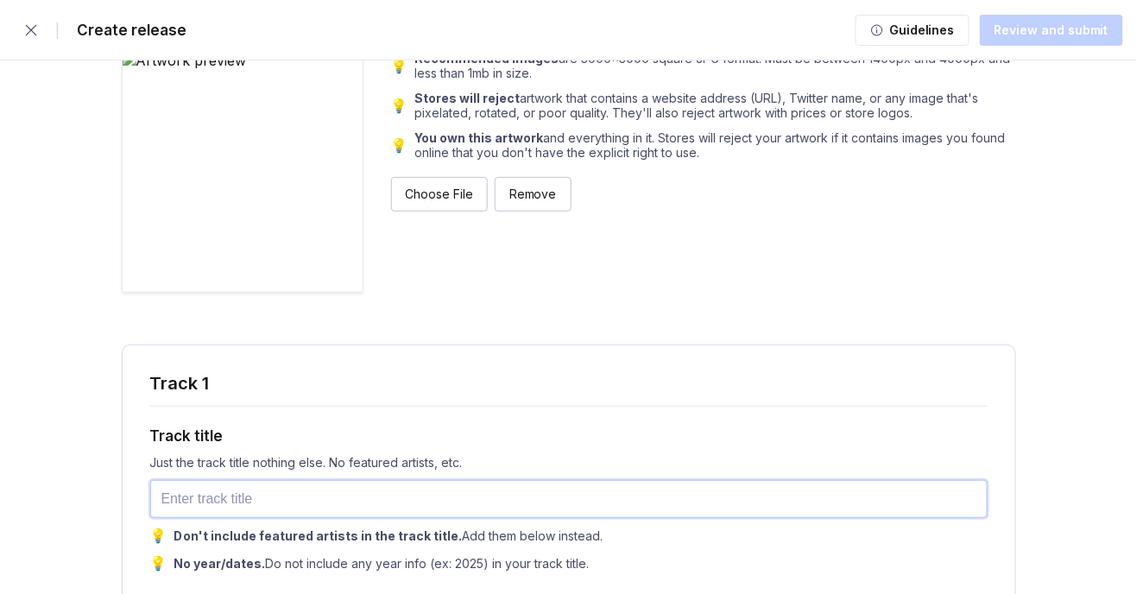
click at [564, 487] on input "text" at bounding box center [568, 499] width 837 height 38
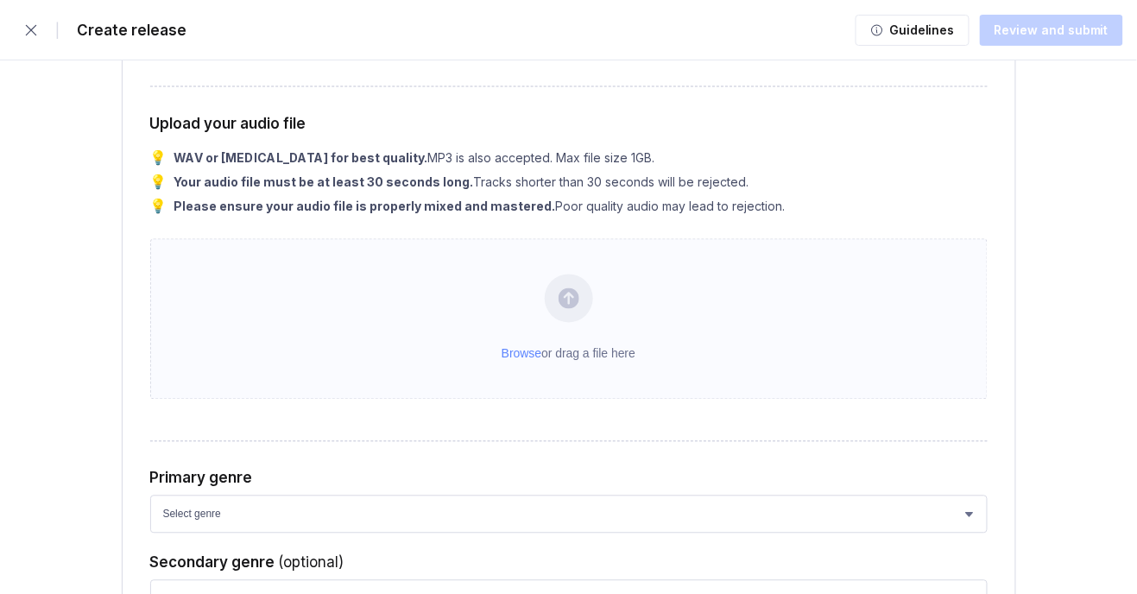
scroll to position [2506, 0]
type input "Five four seventy-eight"
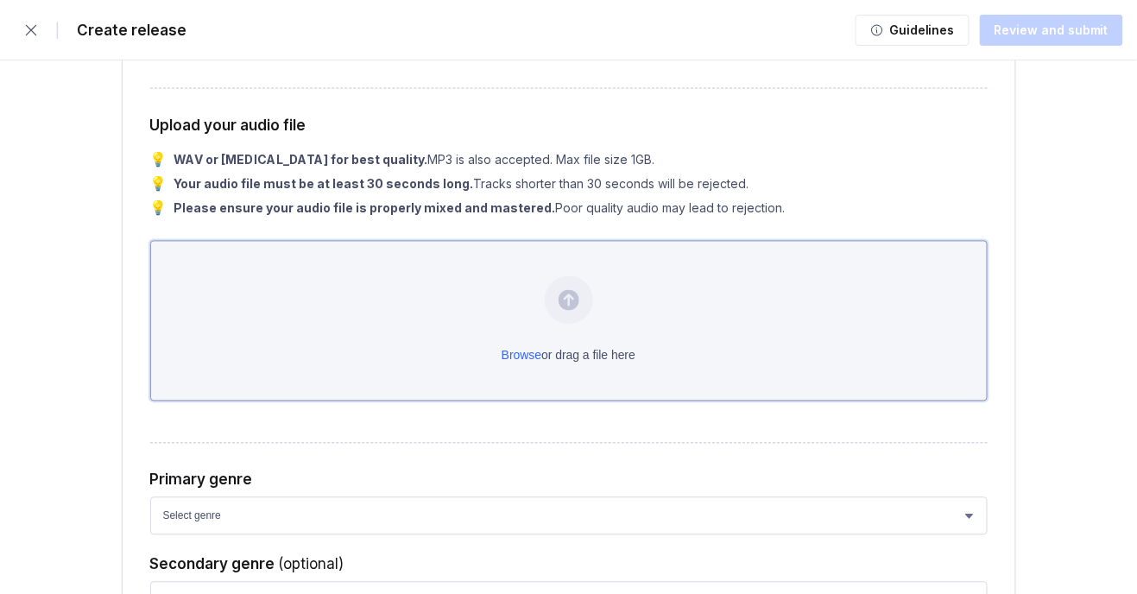
click at [200, 282] on div "Browse or drag a file here" at bounding box center [568, 321] width 837 height 161
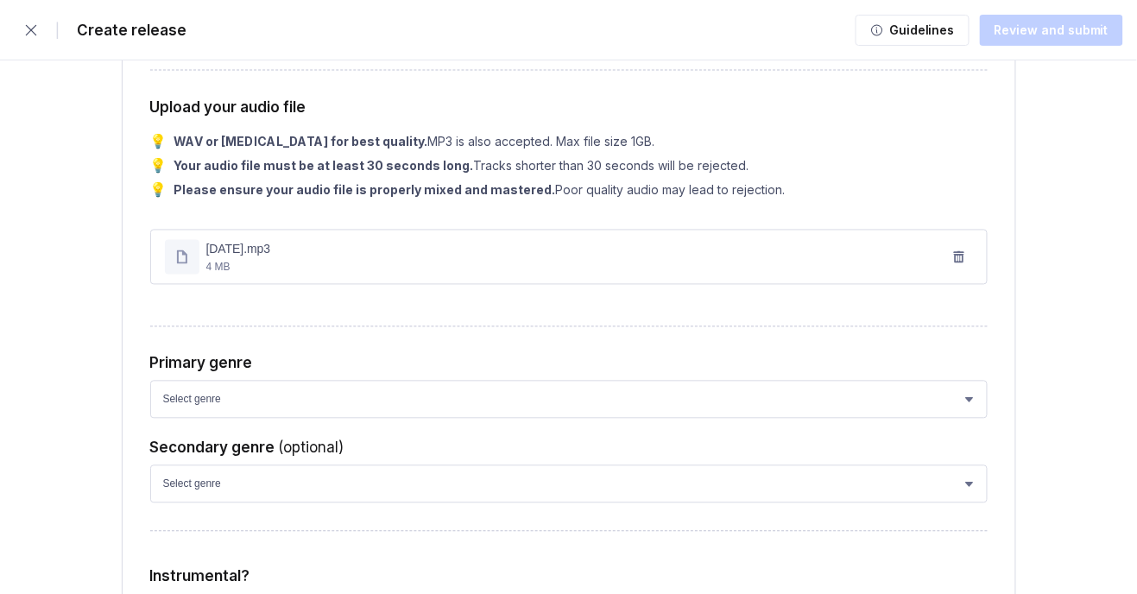
scroll to position [2521, 0]
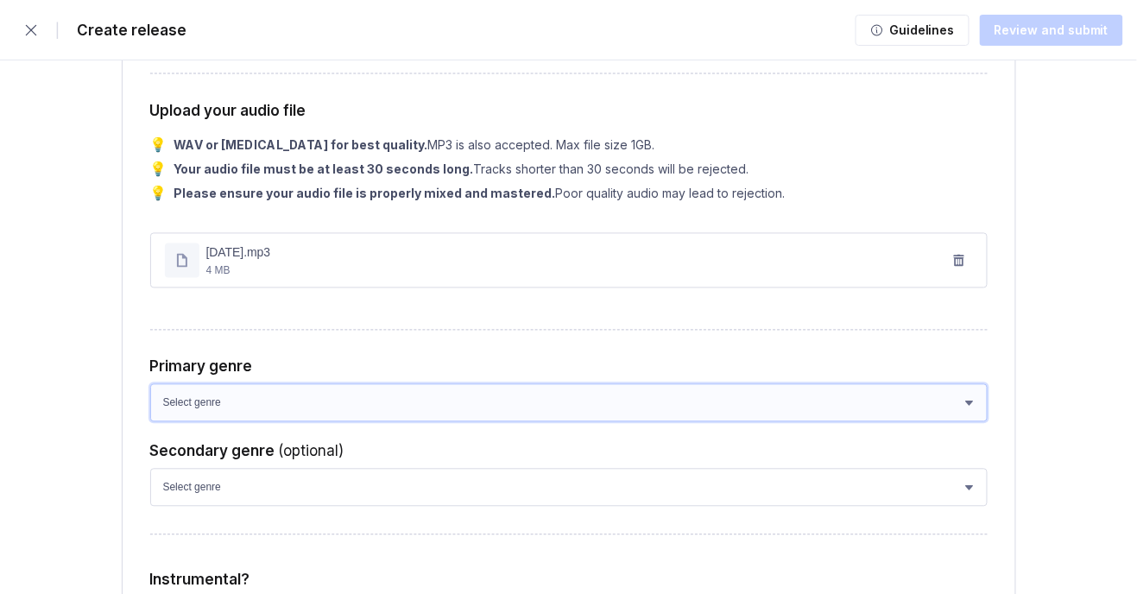
click at [564, 389] on select "Select genre African Afro-Beat Afro-Pop Afro-Soul Alternative Alternative Rock …" at bounding box center [568, 403] width 837 height 38
select select "a42cf8e2-75f7-4f62-afbe-d86080a7aa35"
click at [150, 384] on select "Select genre African Afro-Beat Afro-Pop Afro-Soul Alternative Alternative Rock …" at bounding box center [568, 403] width 837 height 38
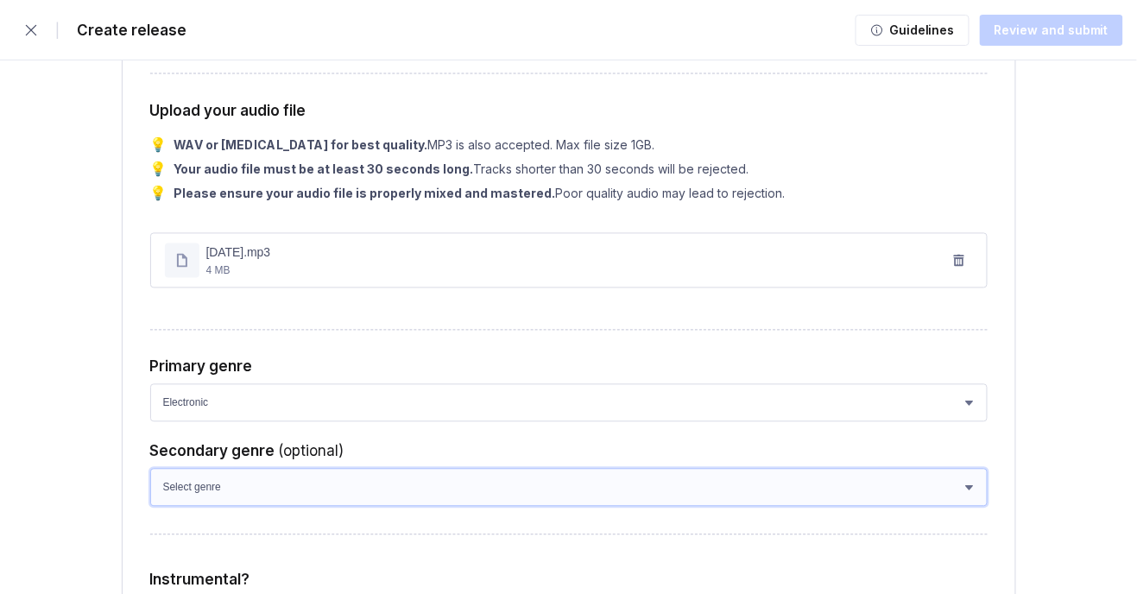
click at [312, 491] on select "Select genre African Afro-Beat Afro-Pop Afro-Soul Alternative Alternative Rock …" at bounding box center [568, 488] width 837 height 38
select select "48ba8d07-84d4-4f4f-a421-20be162a1022"
click at [150, 469] on select "Select genre African Afro-Beat Afro-Pop Afro-Soul Alternative Alternative Rock …" at bounding box center [568, 488] width 837 height 38
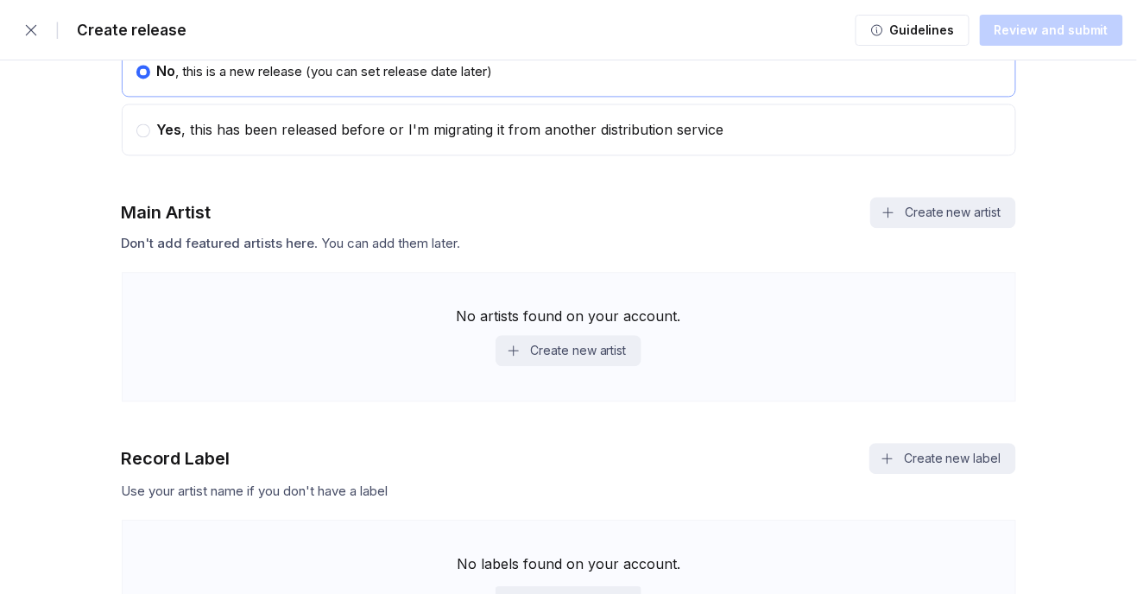
scroll to position [976, 0]
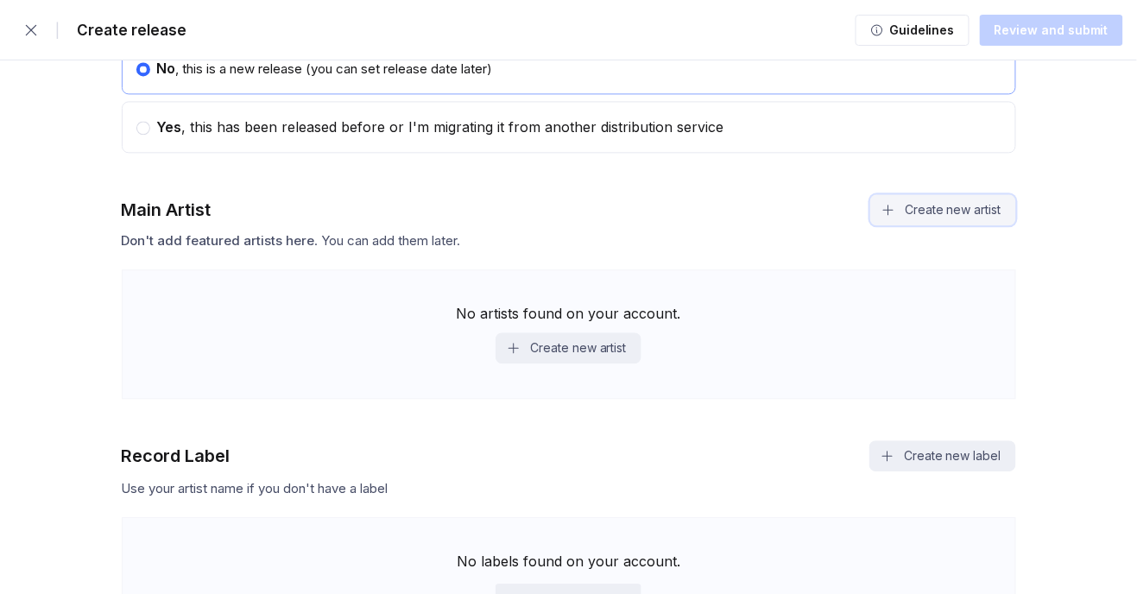
click at [564, 199] on button "Create new artist" at bounding box center [942, 209] width 145 height 31
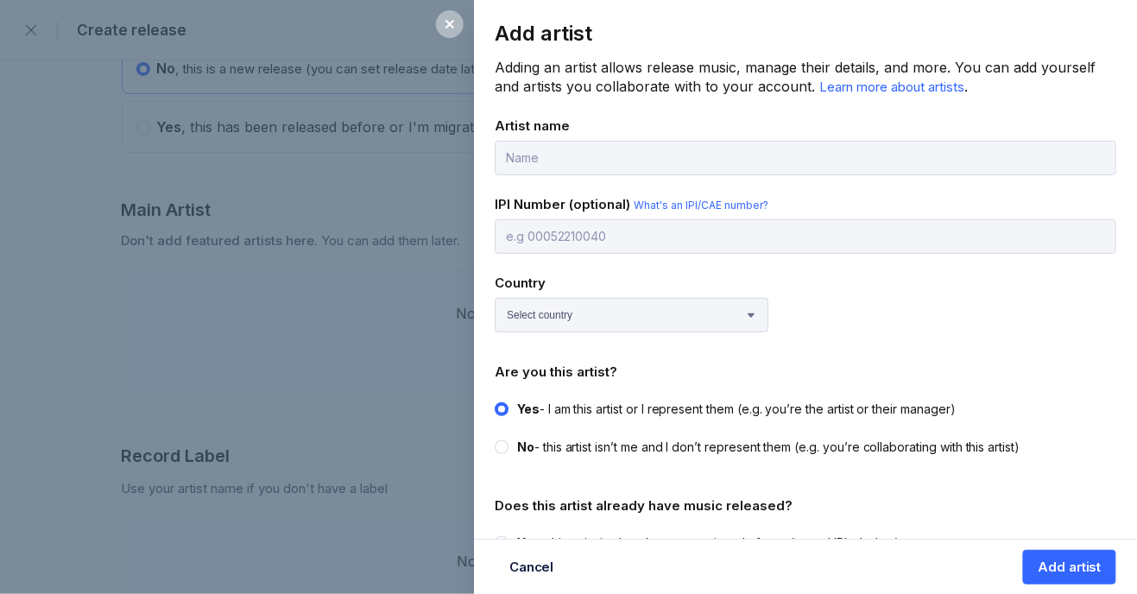
scroll to position [16, 0]
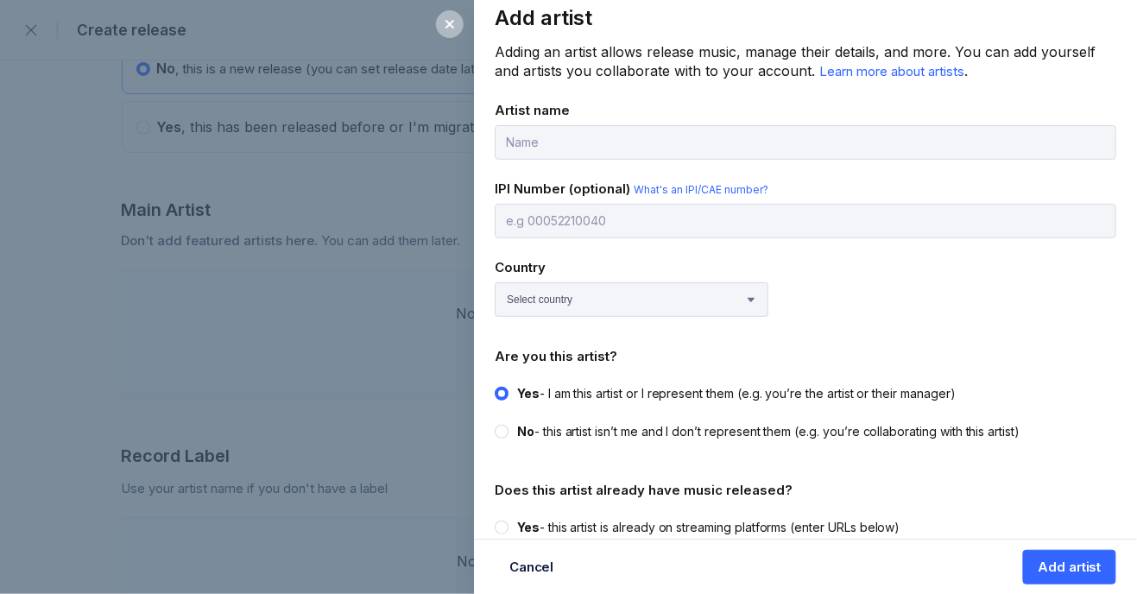
click at [397, 155] on div "Add artist Adding an artist allows release music, manage their details, and mor…" at bounding box center [568, 297] width 1137 height 594
click at [452, 19] on icon at bounding box center [450, 24] width 14 height 14
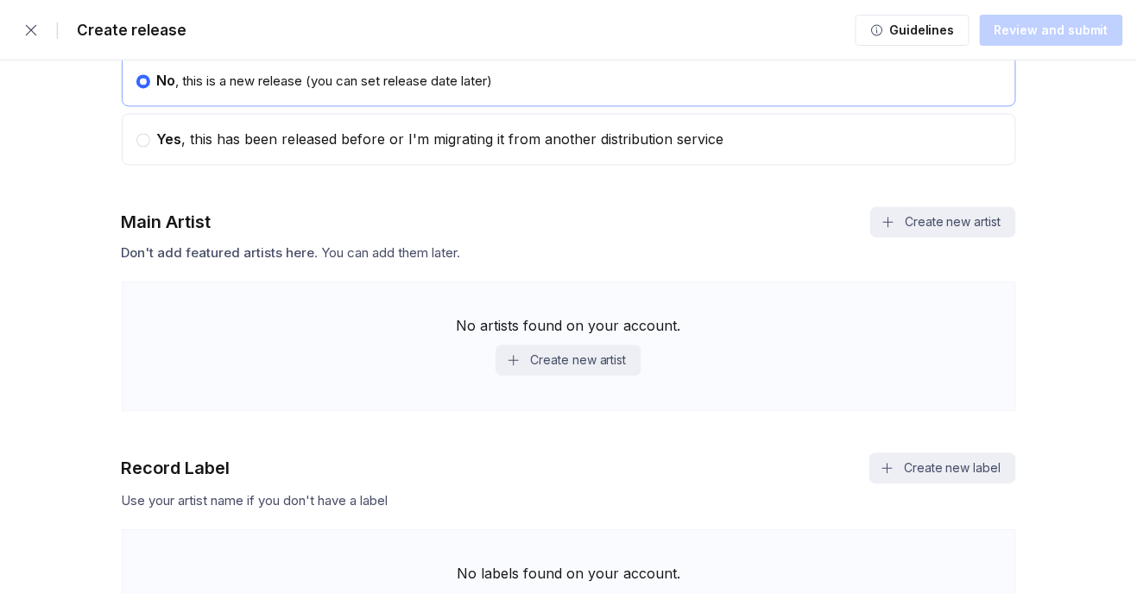
scroll to position [960, 0]
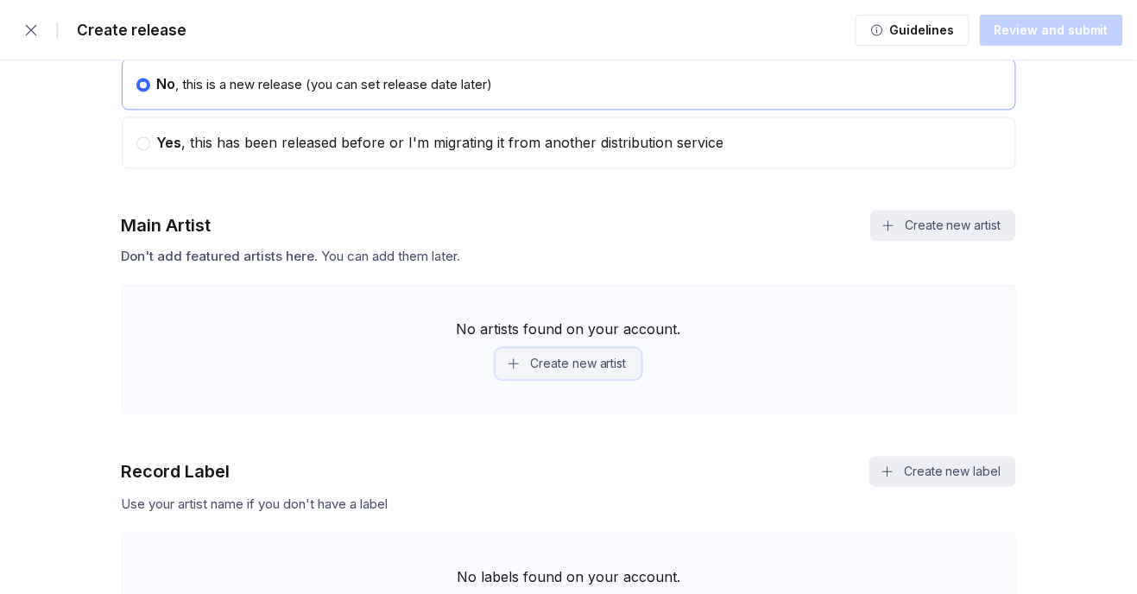
click at [564, 359] on button "Create new artist" at bounding box center [568, 363] width 145 height 31
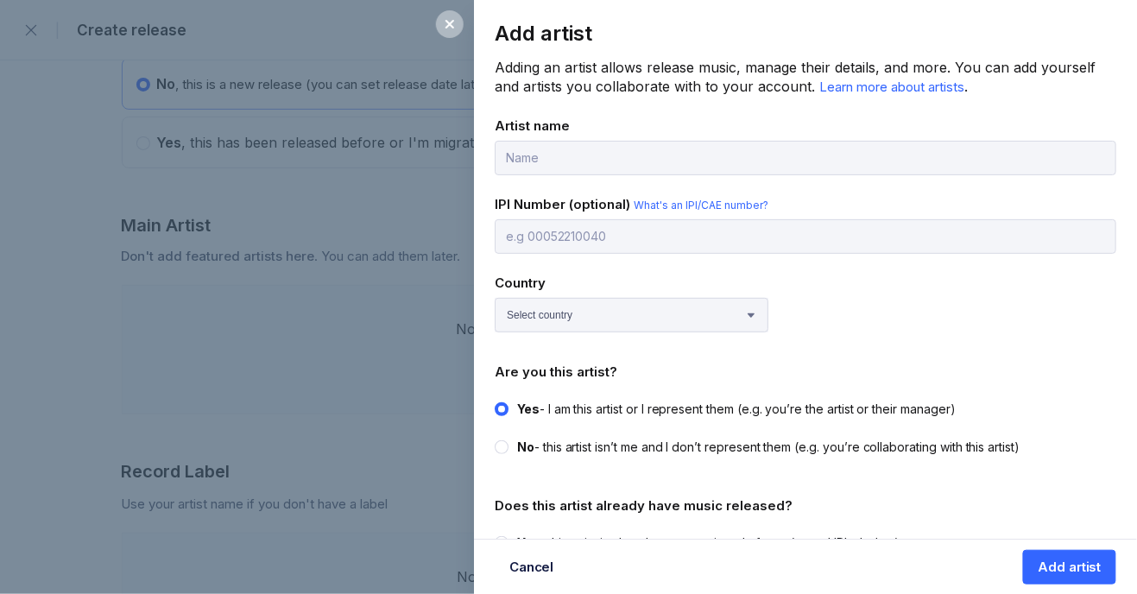
type input "Yazzy Exper"
click at [564, 237] on input "text" at bounding box center [806, 236] width 622 height 35
click at [564, 316] on select "Select country [GEOGRAPHIC_DATA] [GEOGRAPHIC_DATA] [GEOGRAPHIC_DATA] [GEOGRAPHI…" at bounding box center [632, 315] width 274 height 35
select select "US"
click at [495, 298] on select "Select country [GEOGRAPHIC_DATA] [GEOGRAPHIC_DATA] [GEOGRAPHIC_DATA] [GEOGRAPHI…" at bounding box center [632, 315] width 274 height 35
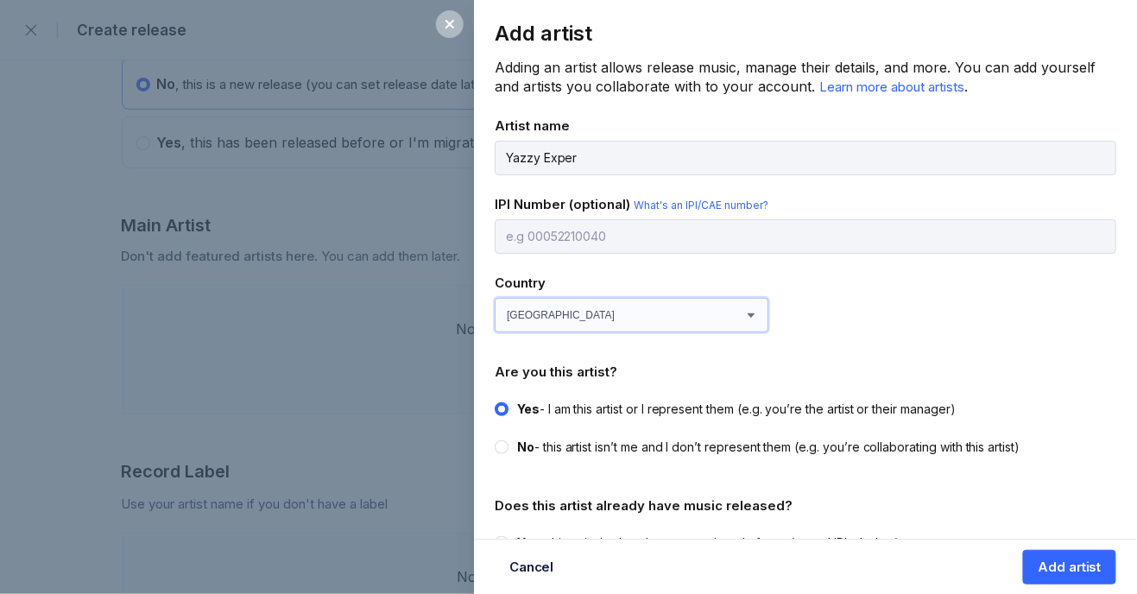
scroll to position [16, 0]
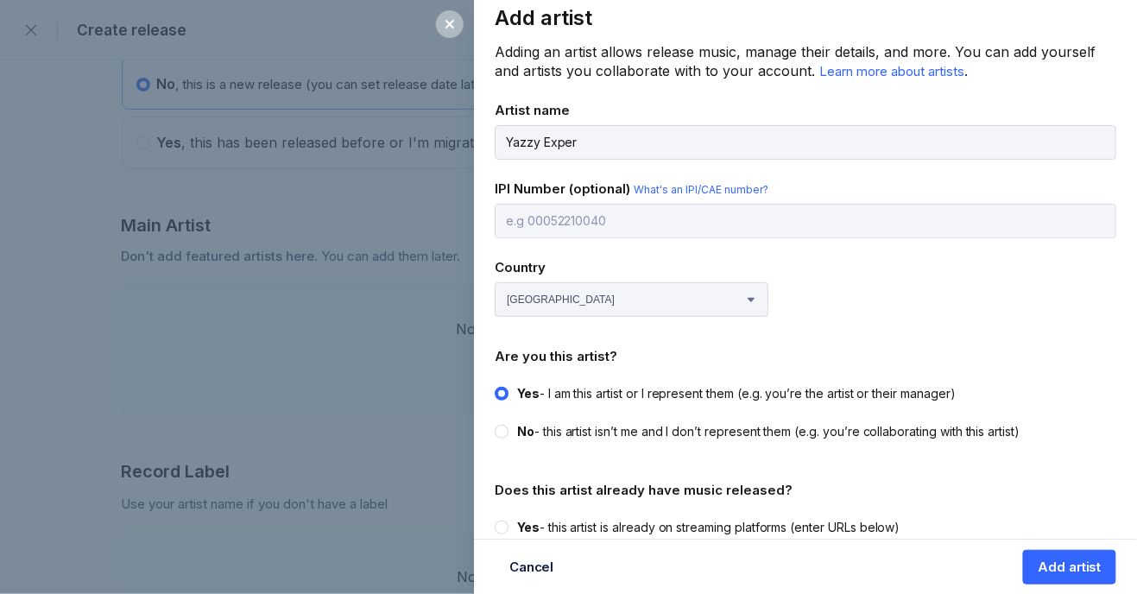
click at [421, 174] on div "Add artist Adding an artist allows release music, manage their details, and mor…" at bounding box center [568, 297] width 1137 height 594
click at [391, 177] on div "Add artist Adding an artist allows release music, manage their details, and mor…" at bounding box center [568, 297] width 1137 height 594
click at [564, 141] on input "Yazzy Exper" at bounding box center [806, 142] width 622 height 35
click at [457, 30] on icon at bounding box center [450, 24] width 14 height 14
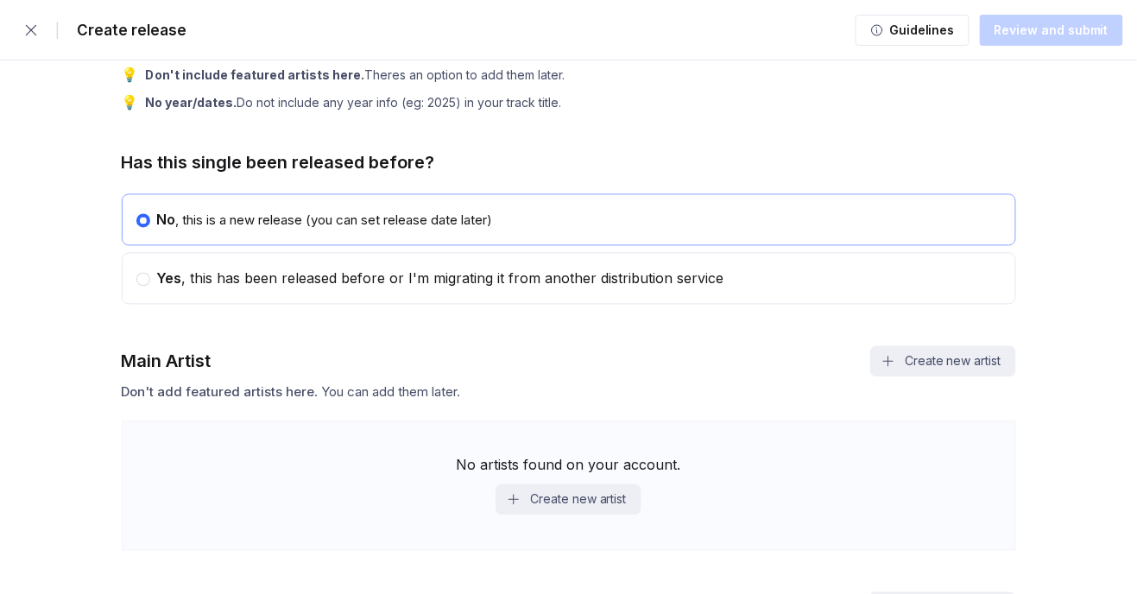
scroll to position [801, 0]
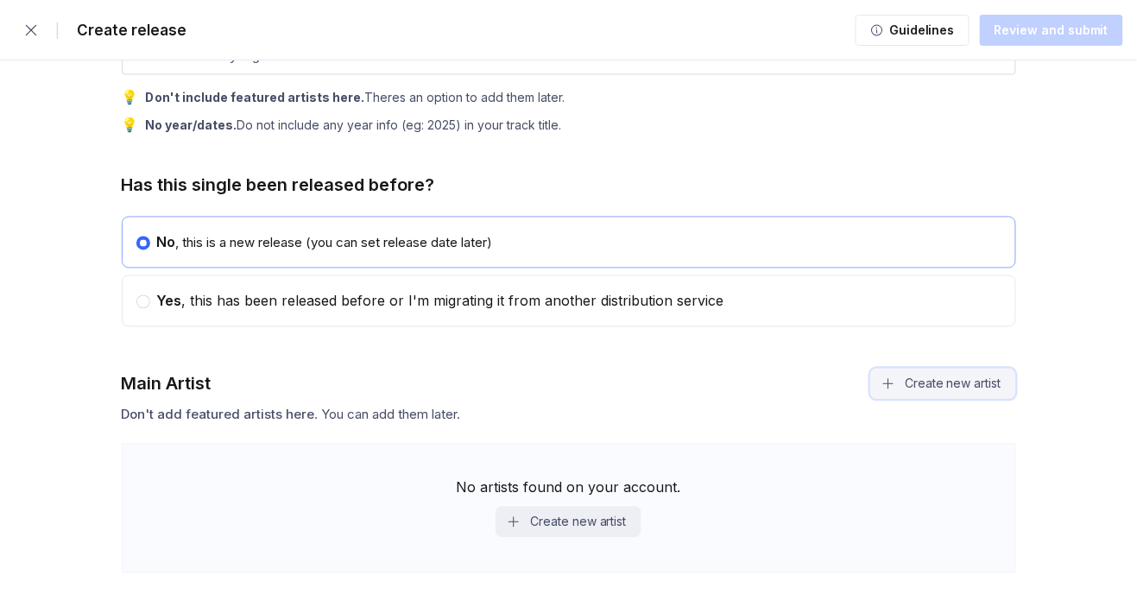
click at [564, 376] on button "Create new artist" at bounding box center [942, 384] width 145 height 31
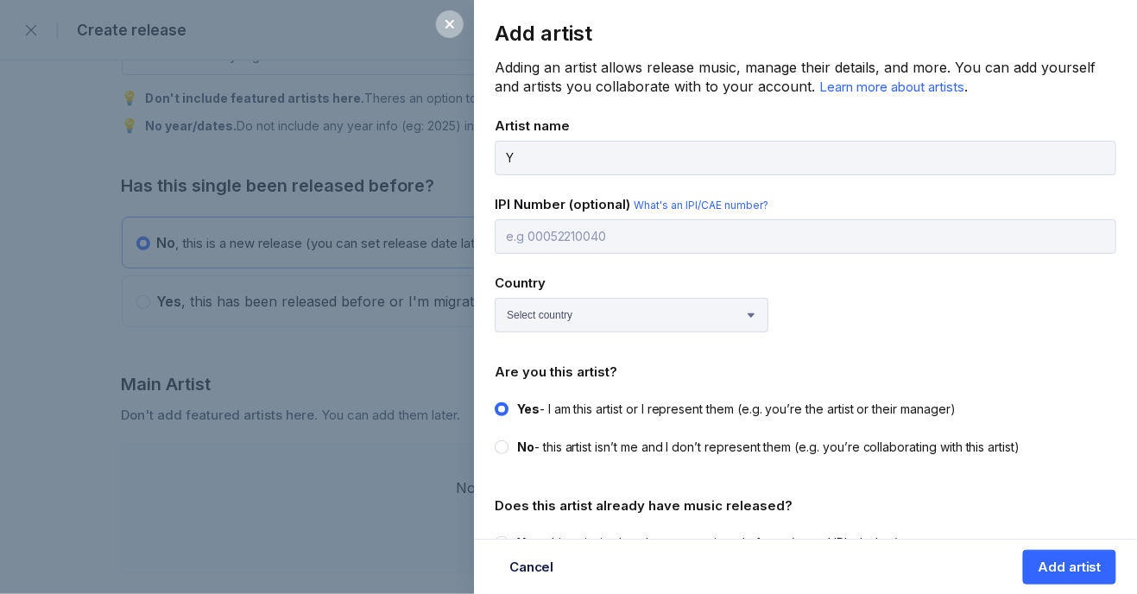
type input "Yazzy Exper"
select select "US"
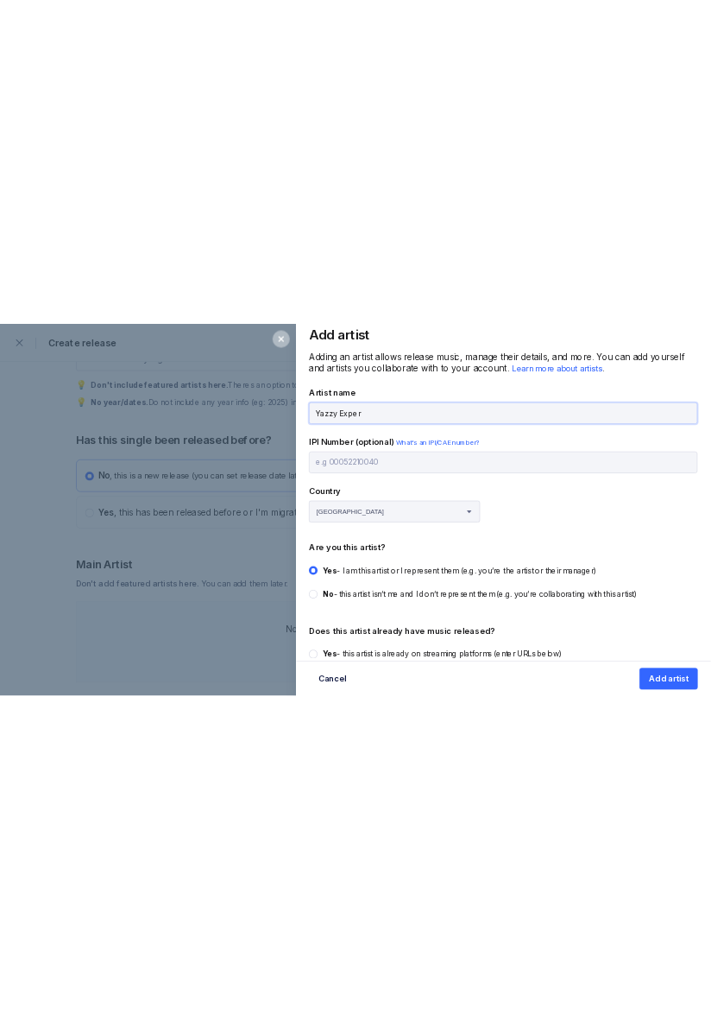
scroll to position [0, 0]
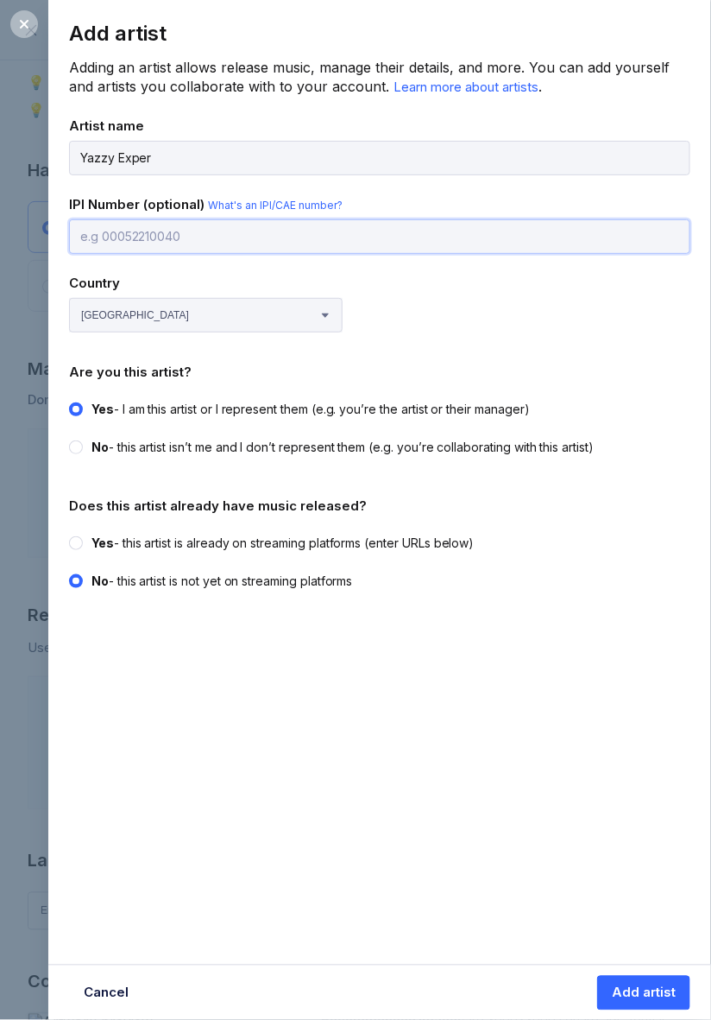
click at [547, 230] on input "text" at bounding box center [380, 236] width 622 height 35
click at [314, 205] on span "What's an IPI/CAE number?" at bounding box center [275, 205] width 135 height 13
click at [22, 593] on div "Add artist Adding an artist allows release music, manage their details, and mor…" at bounding box center [355, 510] width 711 height 1020
click at [19, 30] on icon at bounding box center [24, 24] width 14 height 14
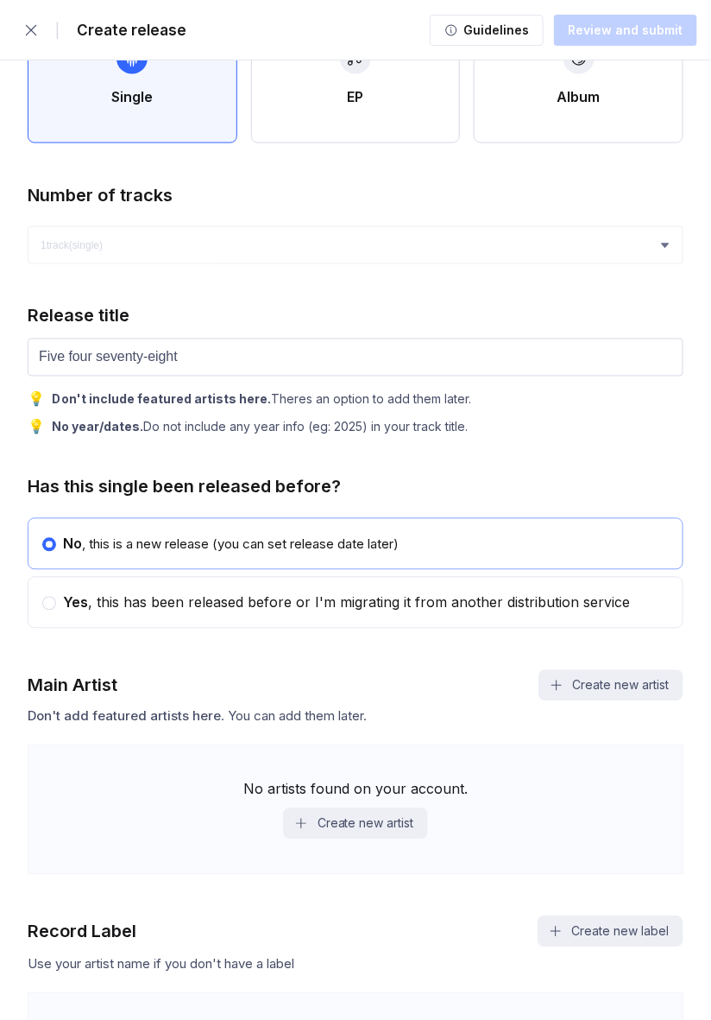
scroll to position [484, 0]
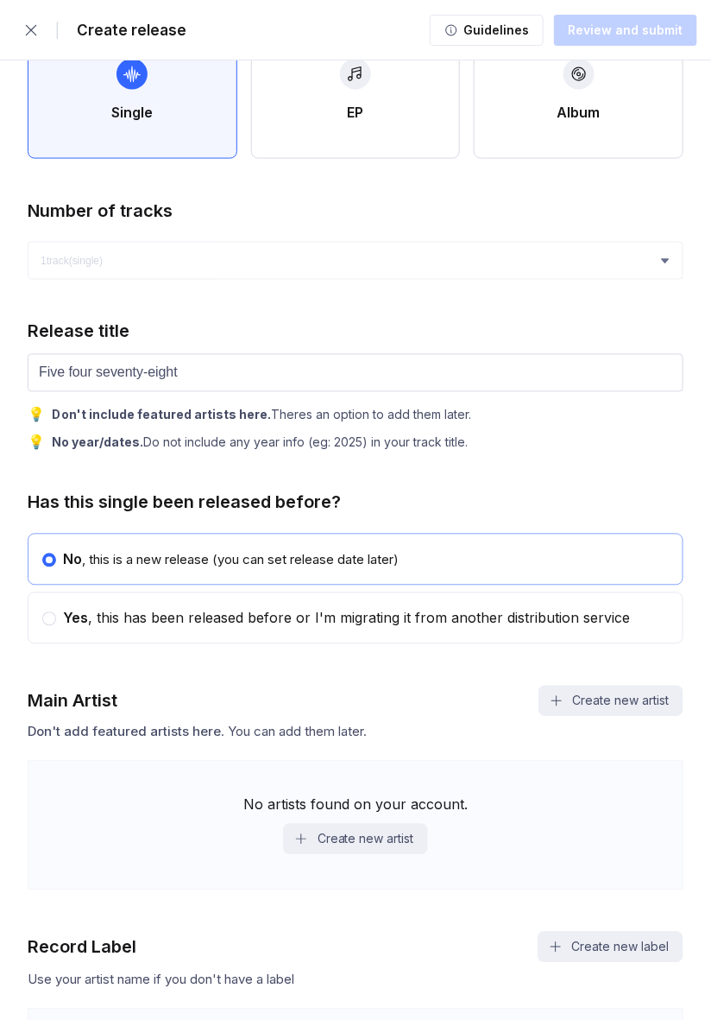
click at [564, 20] on div "Guidelines Review and submit" at bounding box center [564, 30] width 268 height 35
click at [564, 25] on div "Guidelines Review and submit" at bounding box center [564, 30] width 268 height 35
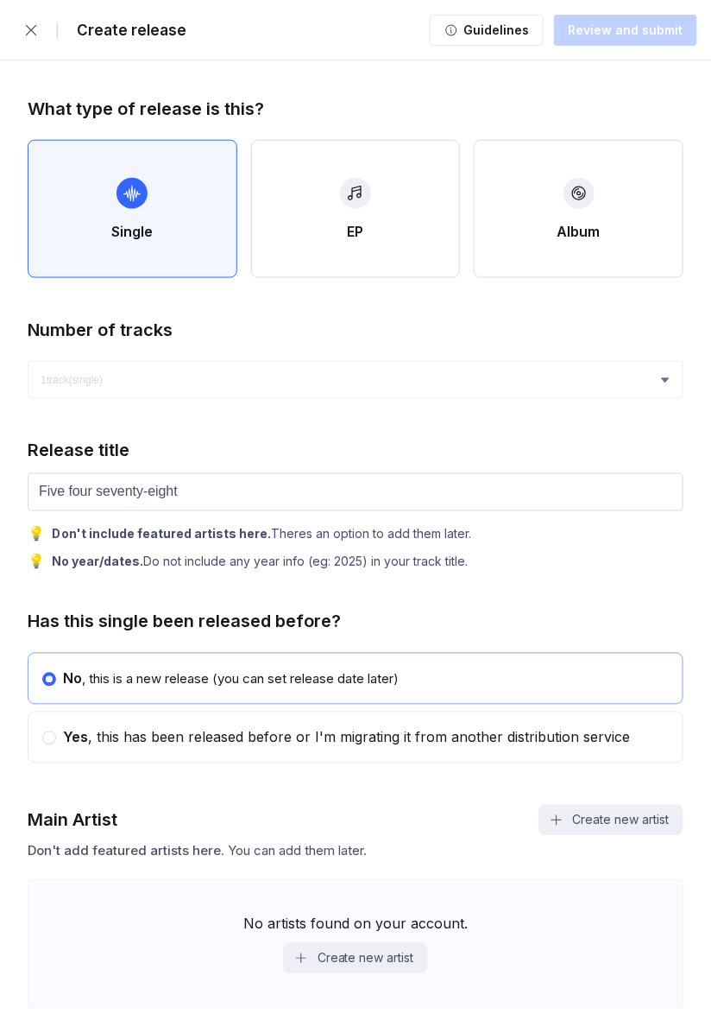
scroll to position [0, 0]
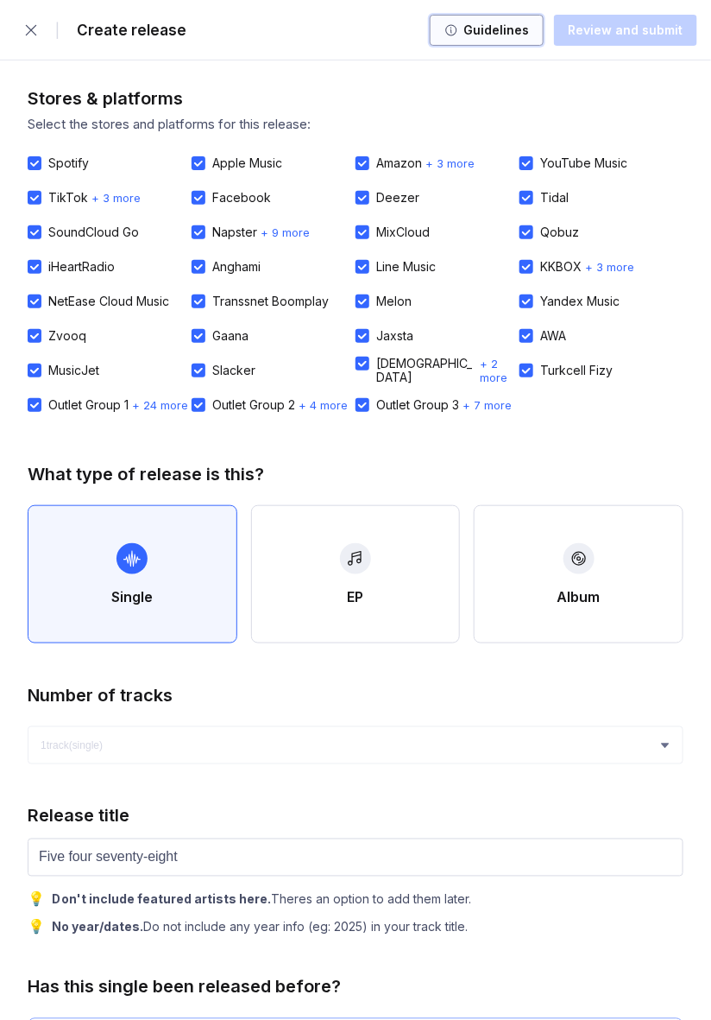
click at [514, 30] on div "Guidelines" at bounding box center [493, 30] width 71 height 17
click at [564, 36] on div "Guidelines Review and submit" at bounding box center [564, 30] width 268 height 35
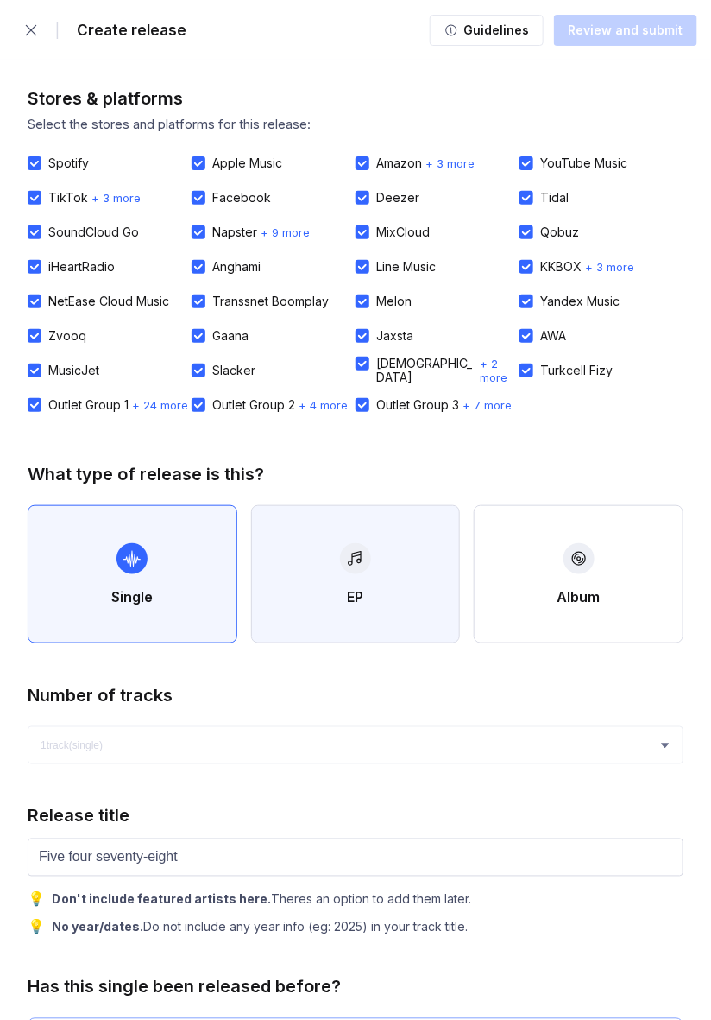
click at [406, 553] on button "EP" at bounding box center [356, 574] width 210 height 138
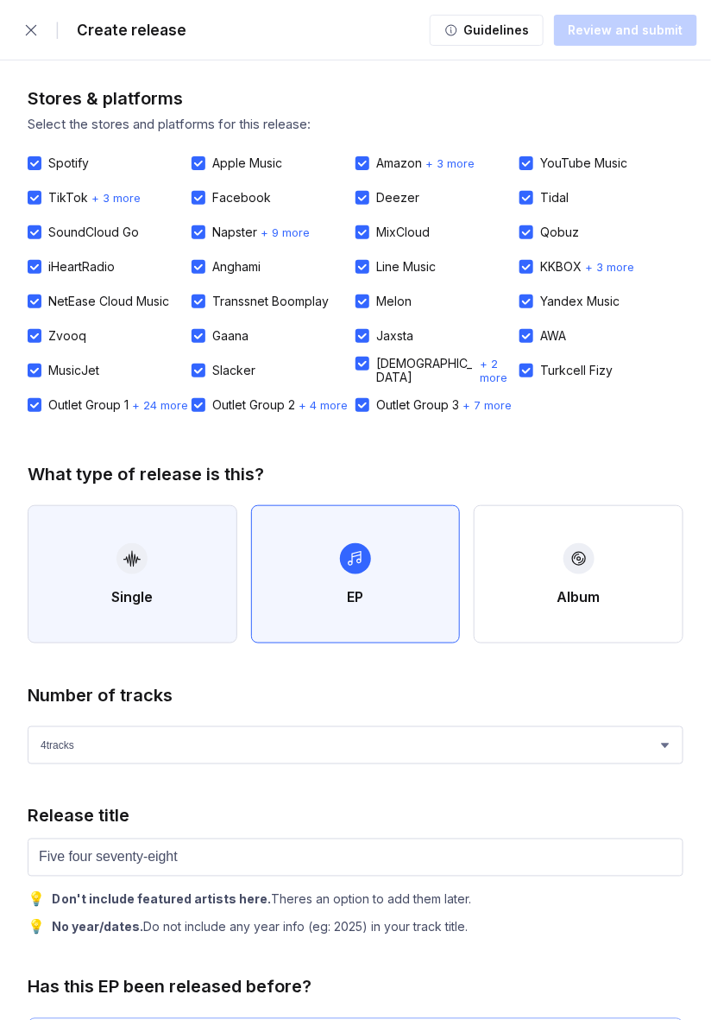
click at [99, 571] on button "Single" at bounding box center [133, 574] width 210 height 138
select select "1"
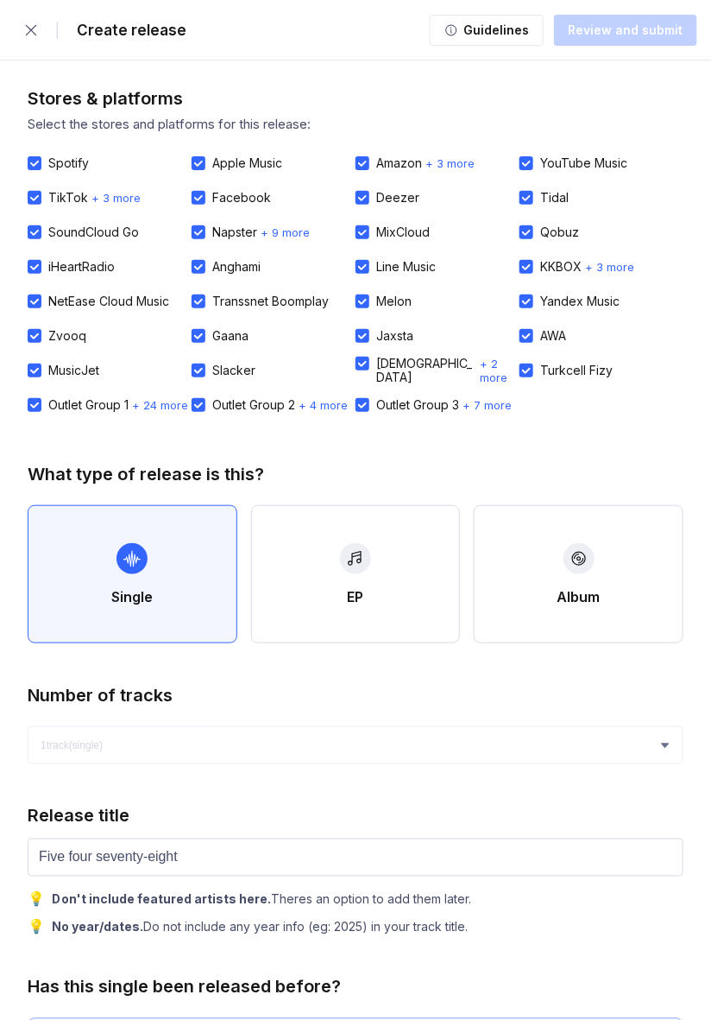
click at [564, 32] on div "Guidelines Review and submit" at bounding box center [564, 30] width 268 height 35
